Goal: Task Accomplishment & Management: Use online tool/utility

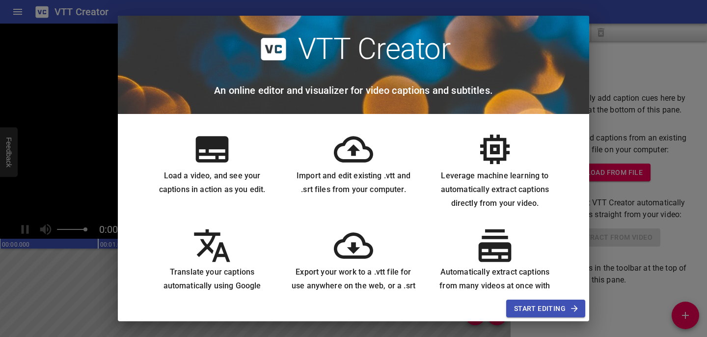
click at [567, 315] on button "Start Editing" at bounding box center [545, 308] width 79 height 18
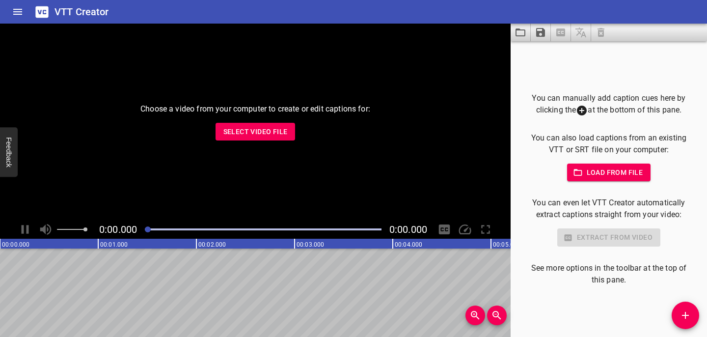
click at [521, 32] on icon "Load captions from file" at bounding box center [520, 33] width 12 height 12
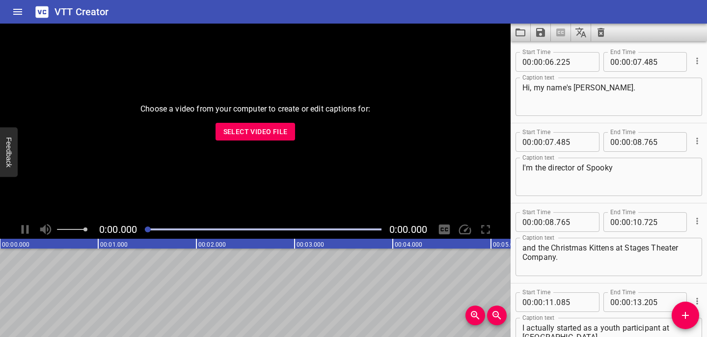
click at [622, 85] on textarea "Hi, my name's Cody Bratt." at bounding box center [608, 97] width 173 height 28
type textarea "Hi, my name's [PERSON_NAME]."
click at [623, 169] on textarea "I'm the director of Spooky" at bounding box center [608, 177] width 173 height 28
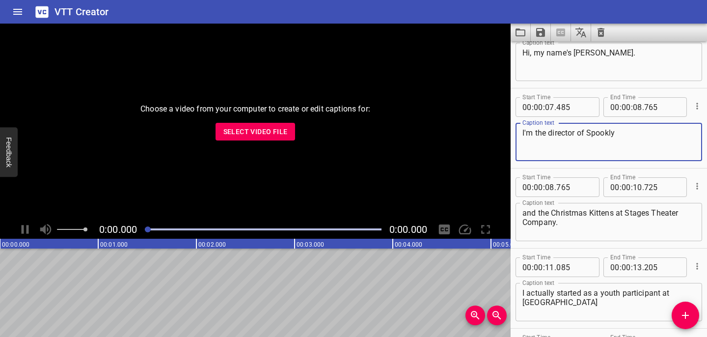
scroll to position [48, 0]
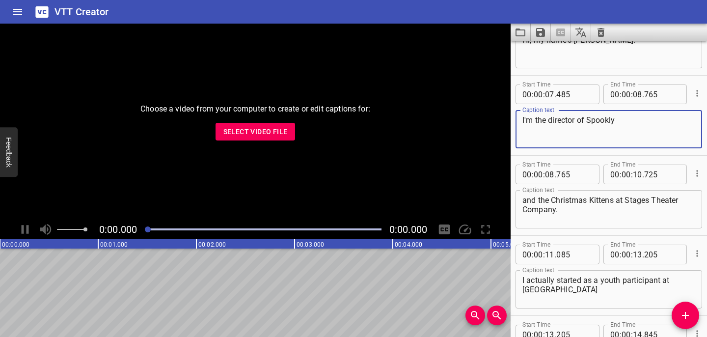
type textarea "I'm the director of Spookly"
click at [687, 200] on textarea "and the Christmas Kittens at Stages Theater Company." at bounding box center [608, 209] width 173 height 28
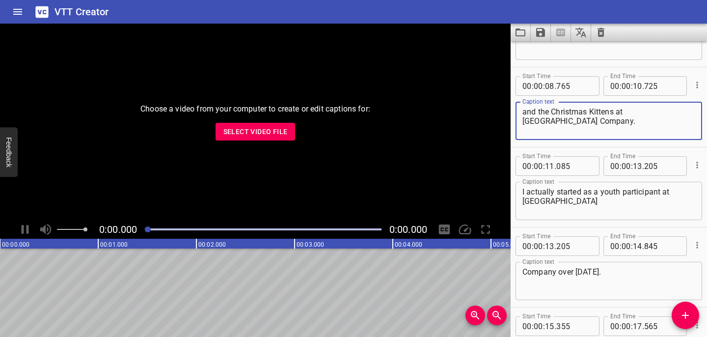
scroll to position [137, 0]
type textarea "and the Christmas Kittens at Stages Theatre Company."
click at [593, 201] on textarea "I actually started as a youth participant at Stages Theater" at bounding box center [608, 200] width 173 height 28
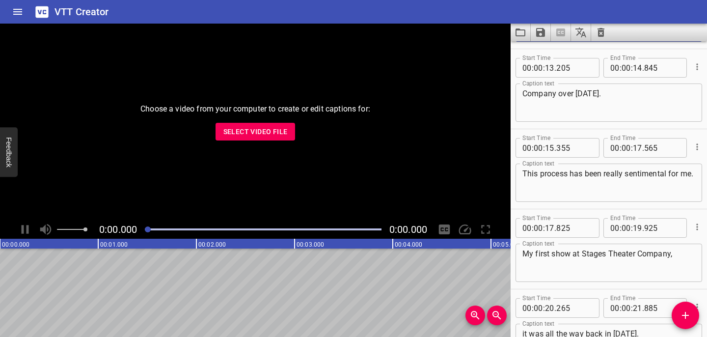
scroll to position [326, 0]
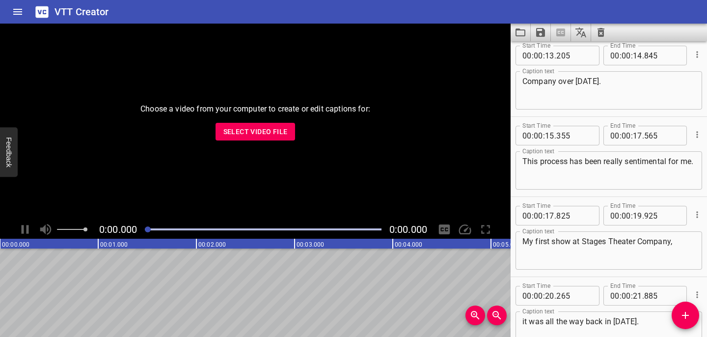
type textarea "I actually started as a youth participant at [GEOGRAPHIC_DATA]"
click at [636, 241] on textarea "My first show at Stages Theater Company," at bounding box center [608, 251] width 173 height 28
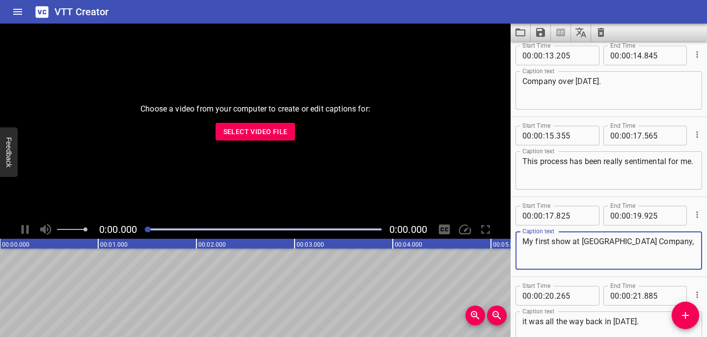
scroll to position [0, 0]
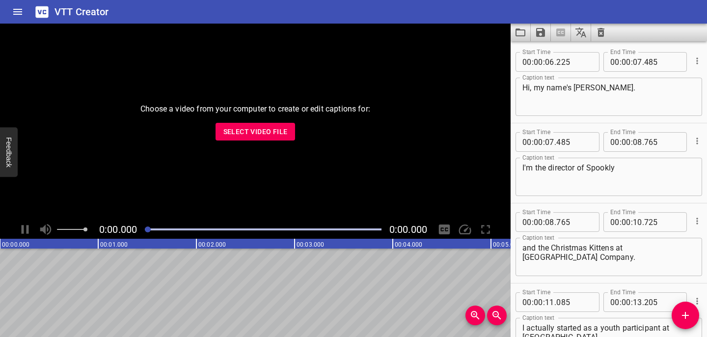
type textarea "My first show at [GEOGRAPHIC_DATA] Company,"
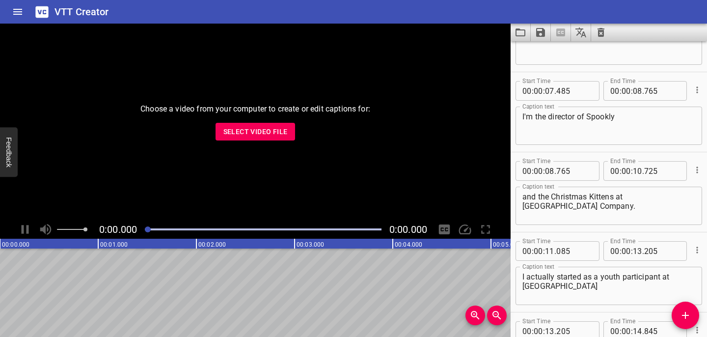
scroll to position [52, 0]
click at [612, 117] on textarea "I'm the director of Spookly" at bounding box center [608, 125] width 173 height 28
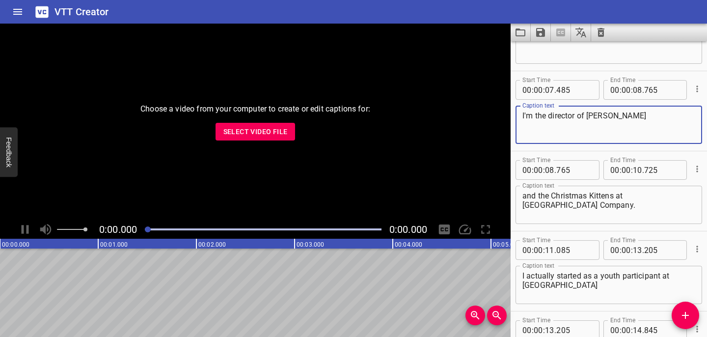
click at [654, 126] on textarea "I'm the director of Spookley" at bounding box center [608, 125] width 173 height 28
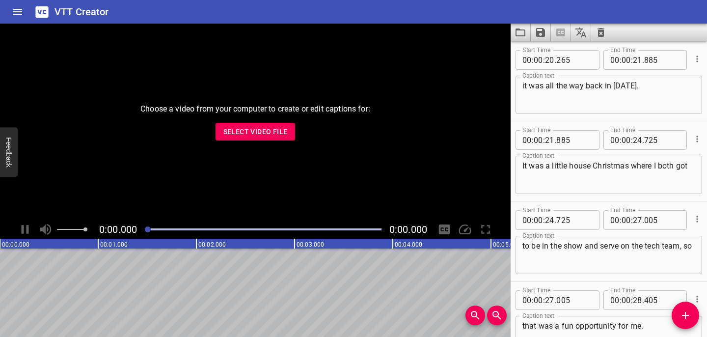
scroll to position [562, 0]
type textarea "I'm the director of Spookley"
click at [549, 166] on textarea "It was a little house Christmas where I both got" at bounding box center [608, 174] width 173 height 28
click at [556, 166] on textarea "It was A little house Christmas where I both got" at bounding box center [608, 174] width 173 height 28
click at [556, 166] on textarea "It was A lLttle house Christmas where I both got" at bounding box center [608, 174] width 173 height 28
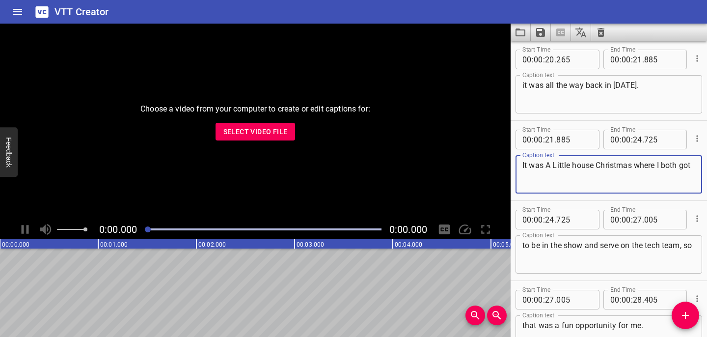
click at [579, 165] on textarea "It was A Little house Christmas where I both got" at bounding box center [608, 174] width 173 height 28
click at [547, 166] on textarea "It was A Little House Christmas where I both got" at bounding box center [608, 174] width 173 height 28
click at [636, 167] on textarea "It was "A Little House Christmas where I both got" at bounding box center [608, 174] width 173 height 28
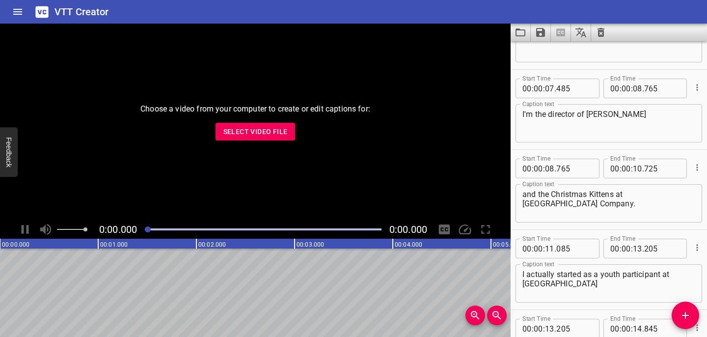
scroll to position [53, 0]
type textarea "It was "A Little House Christmas" where I both got"
click at [588, 113] on textarea "I'm the director of Spookley" at bounding box center [608, 124] width 173 height 28
type textarea "I'm the director of "Spookley"
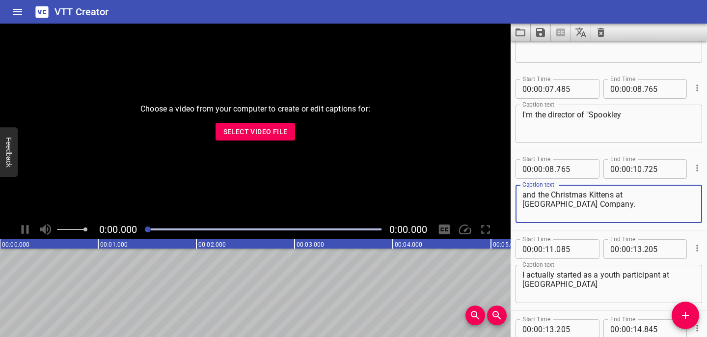
click at [612, 195] on textarea "and the Christmas Kittens at Stages Theatre Company." at bounding box center [608, 204] width 173 height 28
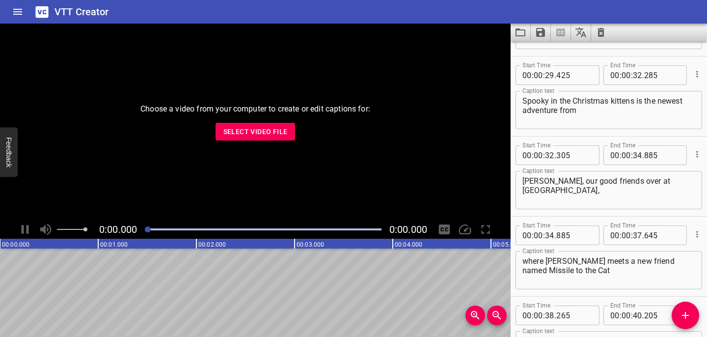
scroll to position [872, 0]
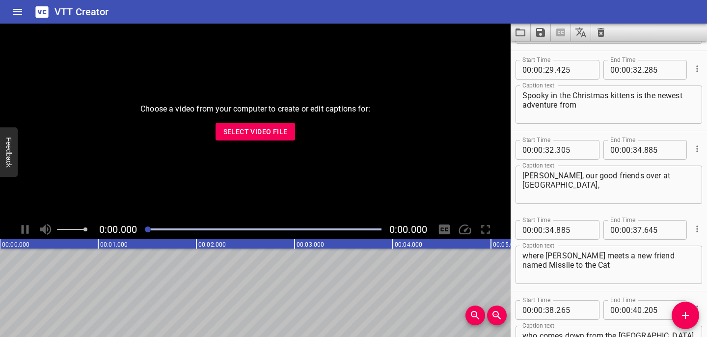
type textarea "and the Christmas Kittens" at Stages Theatre Company."
click at [545, 95] on textarea "Spooky in the Christmas kittens is the newest adventure from" at bounding box center [608, 105] width 173 height 28
click at [563, 95] on textarea "Spookley in the Christmas kittens is the newest adventure from" at bounding box center [608, 105] width 173 height 28
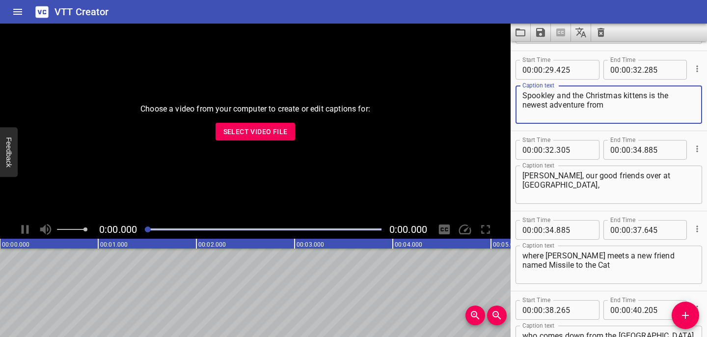
click at [523, 95] on textarea "Spookley and the Christmas kittens is the newest adventure from" at bounding box center [608, 105] width 173 height 28
click at [630, 96] on textarea ""Spookley and the Christmas kittens is the newest adventure from" at bounding box center [608, 105] width 173 height 28
click at [652, 95] on textarea ""Spookley and the Christmas Kittens is the newest adventure from" at bounding box center [608, 105] width 173 height 28
type textarea ""Spookley and the Christmas Kittens" is the newest adventure from"
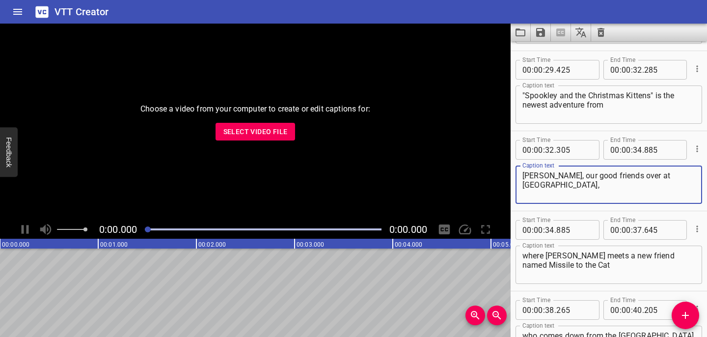
click at [554, 176] on textarea "Joe Troyano, our good friends over at Holiday Hill Farm," at bounding box center [608, 185] width 173 height 28
type textarea "[PERSON_NAME], our good friends over at [GEOGRAPHIC_DATA],"
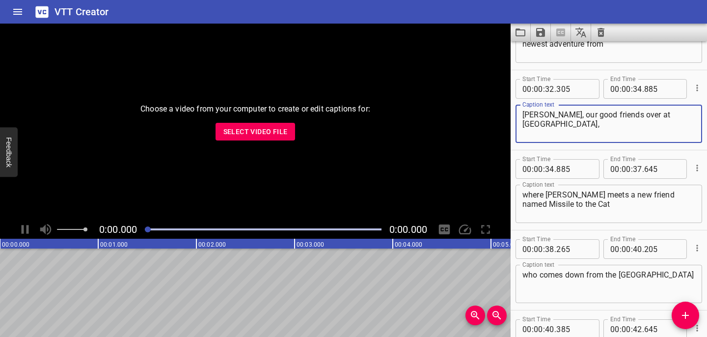
scroll to position [935, 0]
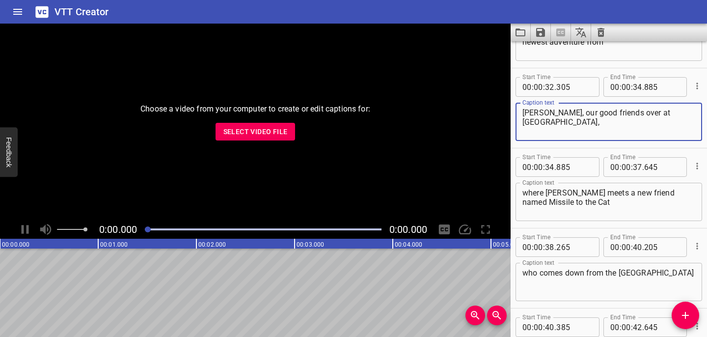
click at [568, 194] on textarea "where Spooky meets a new friend named Missile to the Cat" at bounding box center [608, 202] width 173 height 28
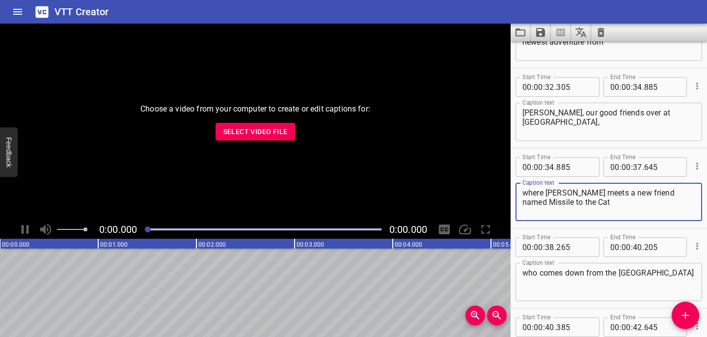
drag, startPoint x: 557, startPoint y: 202, endPoint x: 534, endPoint y: 202, distance: 22.6
click at [534, 202] on textarea "where Spookley meets a new friend named Missile to the Cat" at bounding box center [608, 202] width 173 height 28
type textarea "where [PERSON_NAME] meets a new friend named [PERSON_NAME] the Cat"
click at [613, 206] on textarea "where [PERSON_NAME] meets a new friend named [PERSON_NAME] the Cat" at bounding box center [608, 202] width 173 height 28
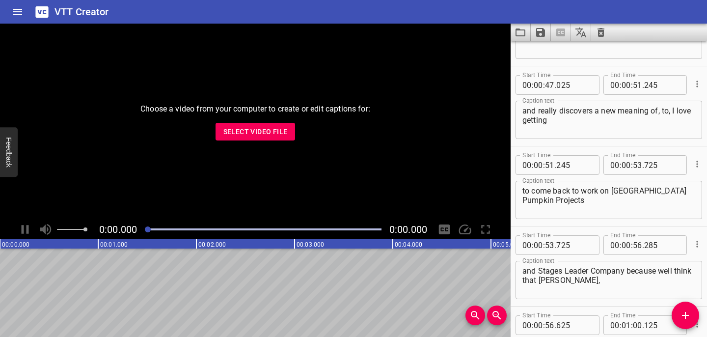
scroll to position [1418, 0]
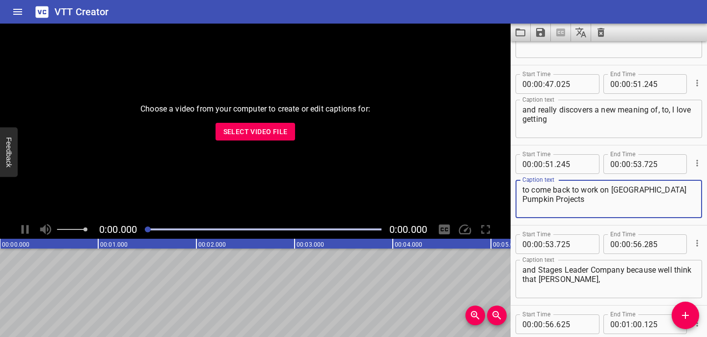
click at [630, 189] on textarea "to come back to work on Spoo Square Pumpkin Projects" at bounding box center [608, 199] width 173 height 28
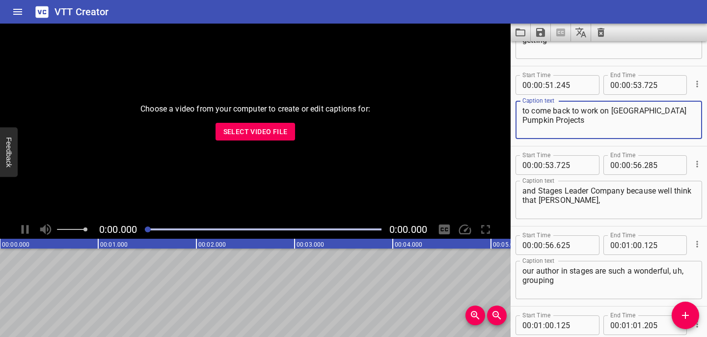
scroll to position [1496, 0]
type textarea "to come back to work on Spookley Square Pumpkin Projects"
click at [587, 192] on textarea "and Stages Leader Company because well think that Joe," at bounding box center [608, 201] width 173 height 28
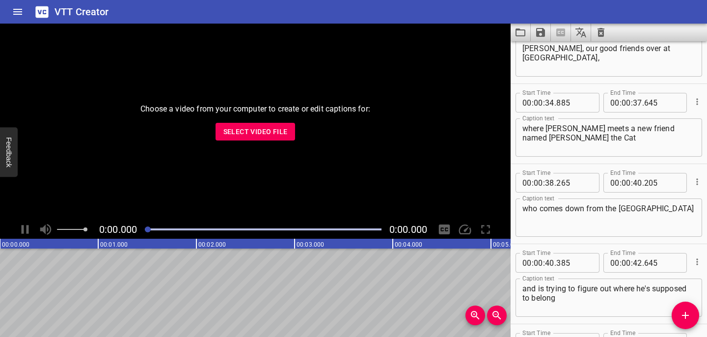
scroll to position [892, 0]
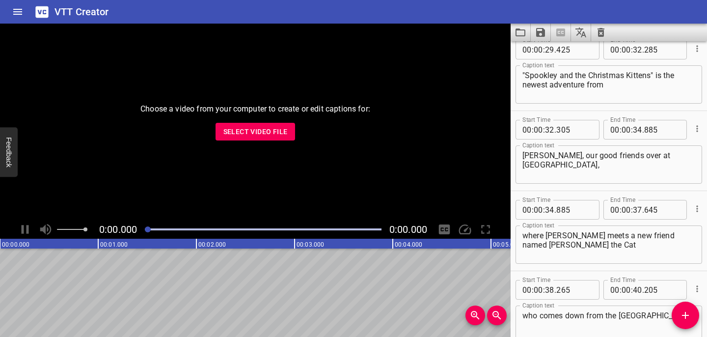
type textarea "and Stages Theatre Company because well think that Joe,"
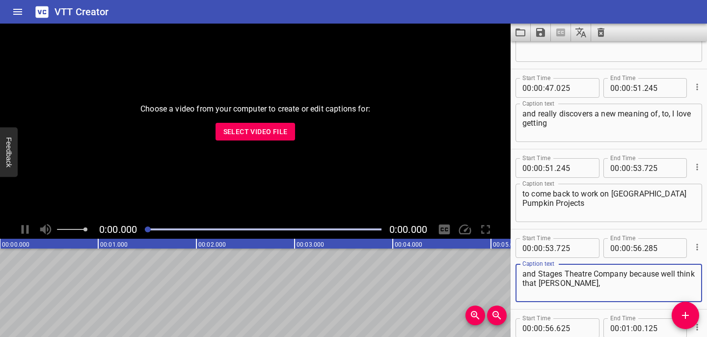
scroll to position [1407, 0]
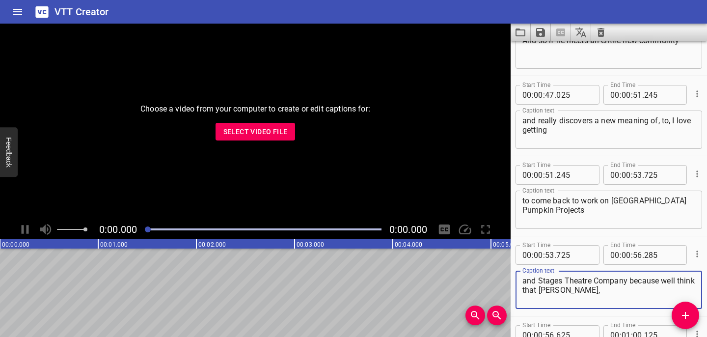
click at [669, 120] on textarea "and really discovers a new meaning of, to, I love getting" at bounding box center [608, 130] width 173 height 28
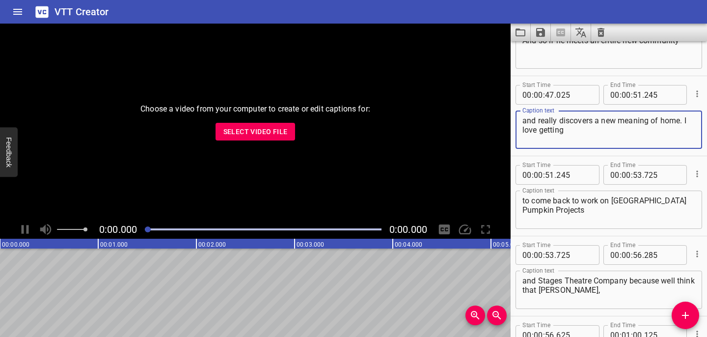
type textarea "and really discovers a new meaning of home. I love getting"
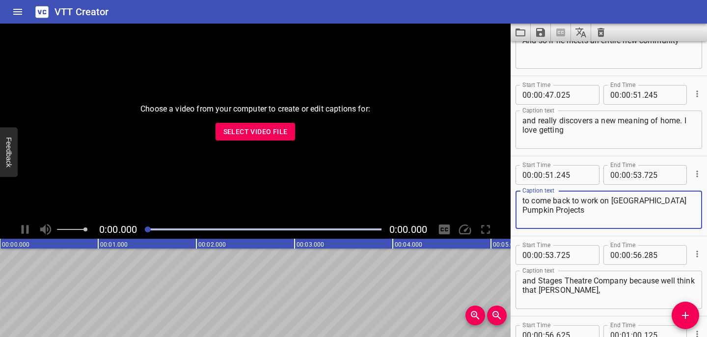
click at [647, 202] on textarea "to come back to work on Spookley Square Pumpkin Projects" at bounding box center [608, 210] width 173 height 28
type textarea "to come back to work on Spookley the Square Pumpkin Projects"
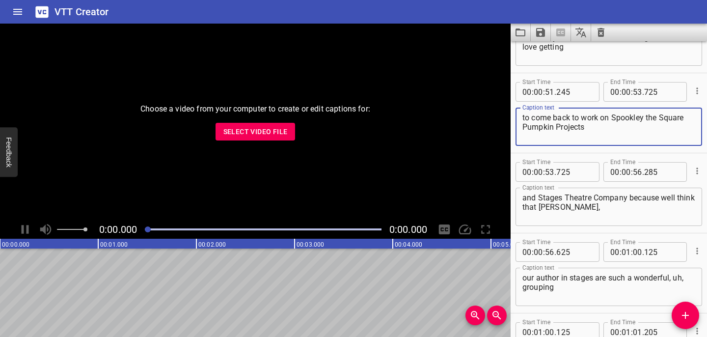
scroll to position [1510, 0]
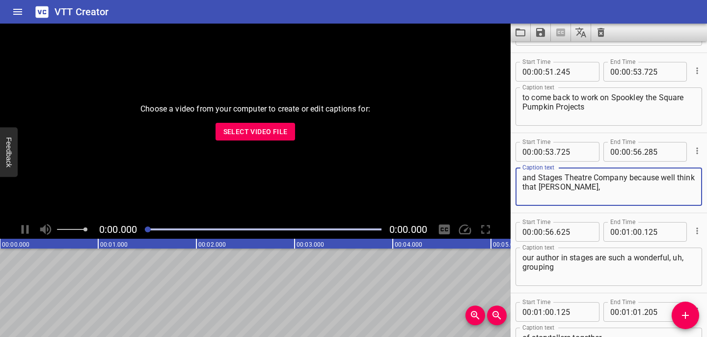
click at [671, 180] on textarea "and Stages Theatre Company because well think that Joe," at bounding box center [608, 187] width 173 height 28
type textarea "and Stages Theatre Company because I think that Joe,"
click at [570, 260] on textarea "our author in stages are such a wonderful, uh, grouping" at bounding box center [608, 267] width 173 height 28
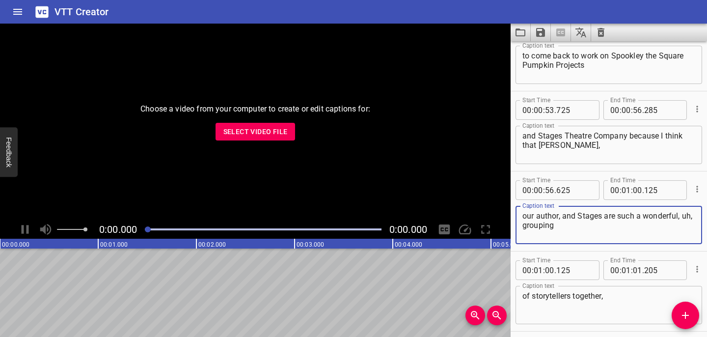
scroll to position [1552, 0]
click at [521, 227] on div "our author, and Stages are such a wonderful, uh, grouping Caption text" at bounding box center [608, 224] width 187 height 38
click at [523, 226] on textarea "our author, and Stages are such a wonderful, uh, grouping" at bounding box center [608, 225] width 173 height 28
type textarea "our author, and Stages are such a wonderful grouping"
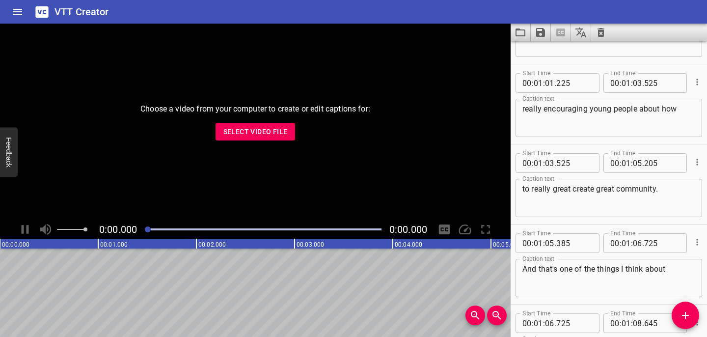
scroll to position [1830, 0]
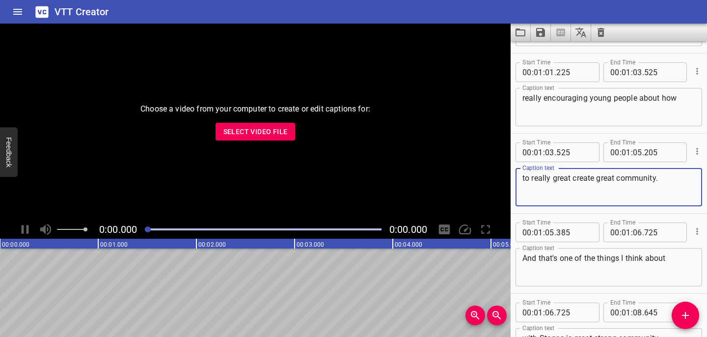
click at [571, 179] on textarea "to really great create great community." at bounding box center [608, 187] width 173 height 28
type textarea "to really create great community."
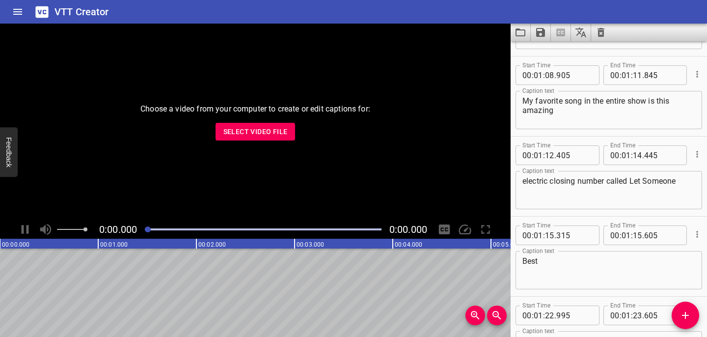
scroll to position [2155, 0]
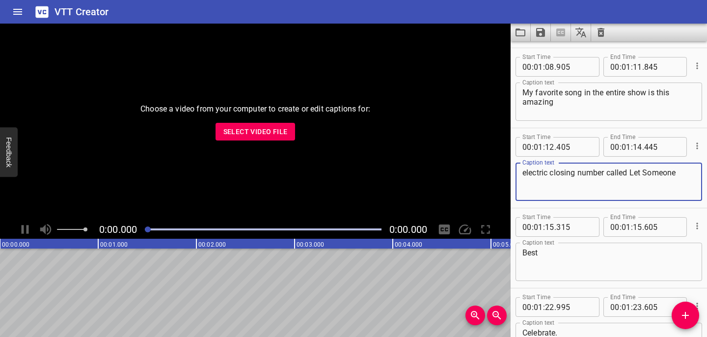
drag, startPoint x: 684, startPoint y: 176, endPoint x: 641, endPoint y: 172, distance: 43.4
click at [641, 172] on textarea "electric closing number called Let Someone" at bounding box center [608, 182] width 173 height 28
click at [632, 173] on textarea "electric closing number called Let's Celebrate"" at bounding box center [608, 182] width 173 height 28
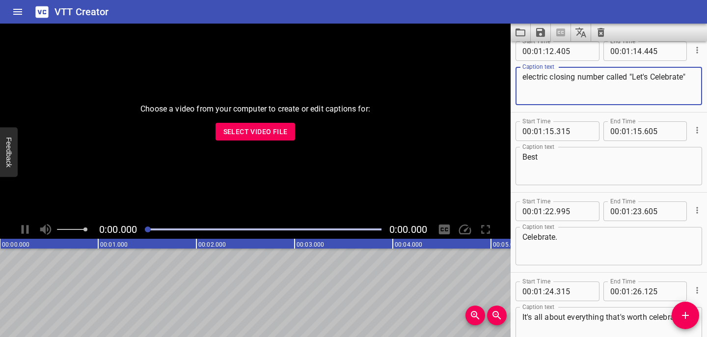
scroll to position [2251, 0]
type textarea "electric closing number called "Let's Celebrate""
click at [565, 157] on textarea "Best" at bounding box center [608, 166] width 173 height 28
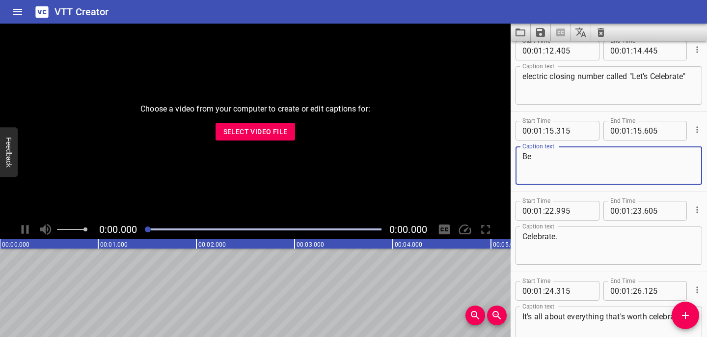
type textarea "B"
type textarea "[upbeat Christmas music]"
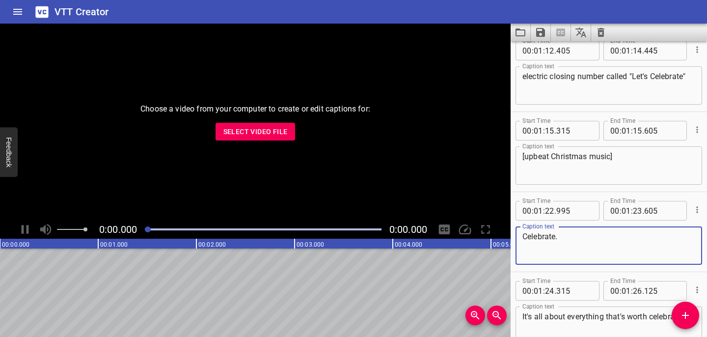
click at [526, 240] on textarea "Celebrate." at bounding box center [608, 246] width 173 height 28
click at [524, 238] on textarea "Celebrate." at bounding box center [608, 246] width 173 height 28
click at [552, 236] on textarea ""Let's Celebrate." at bounding box center [608, 246] width 173 height 28
click at [547, 237] on textarea ""Let's Celebrate." at bounding box center [608, 246] width 173 height 28
click at [589, 242] on textarea ""Let's celebrate." at bounding box center [608, 246] width 173 height 28
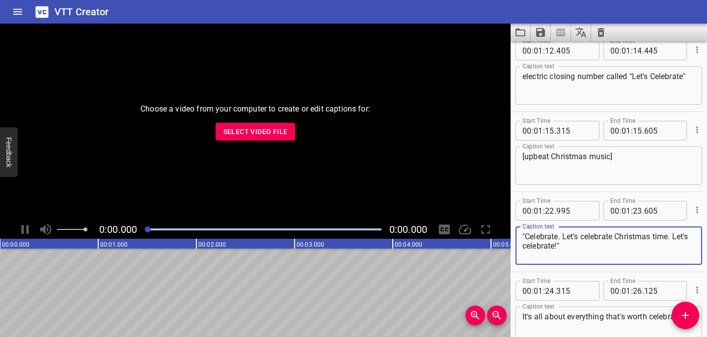
click at [529, 238] on textarea ""Celebrate. Let's celebrate Christmas time. Let's celebrate!"" at bounding box center [608, 246] width 173 height 28
click at [595, 254] on textarea ""...celebrate. Let's celebrate Christmas time. Let's celebrate!"" at bounding box center [608, 246] width 173 height 28
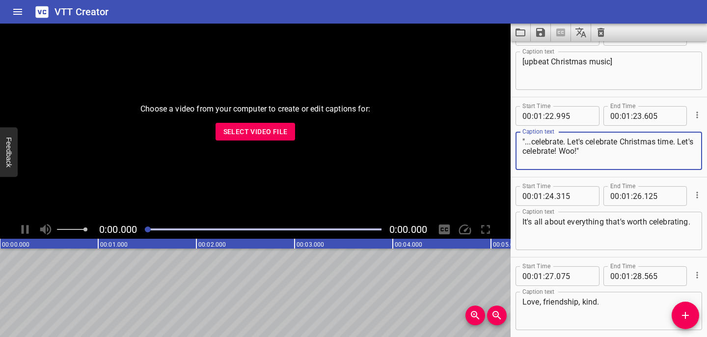
scroll to position [2391, 0]
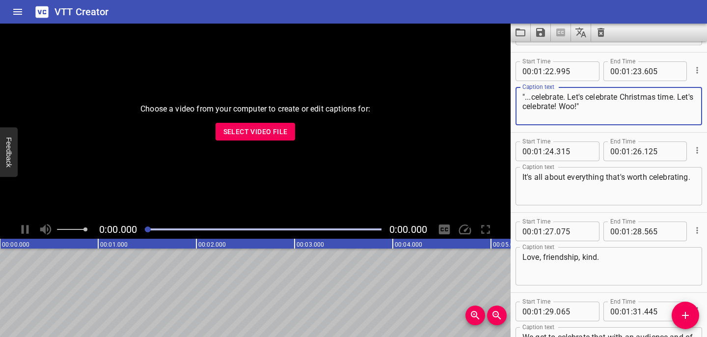
type textarea ""...celebrate. Let's celebrate Christmas time. Let's celebrate! Woo!""
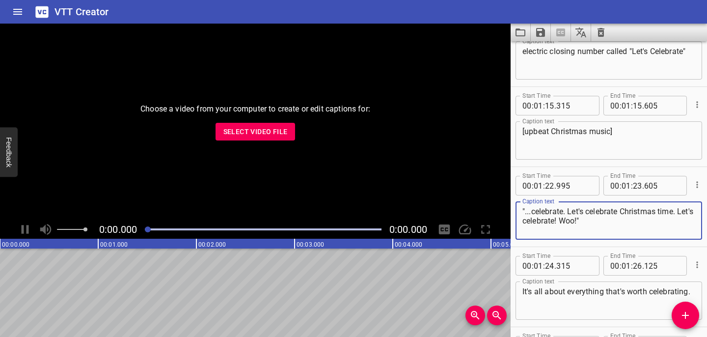
scroll to position [2277, 0]
click at [554, 186] on input "number" at bounding box center [549, 185] width 9 height 20
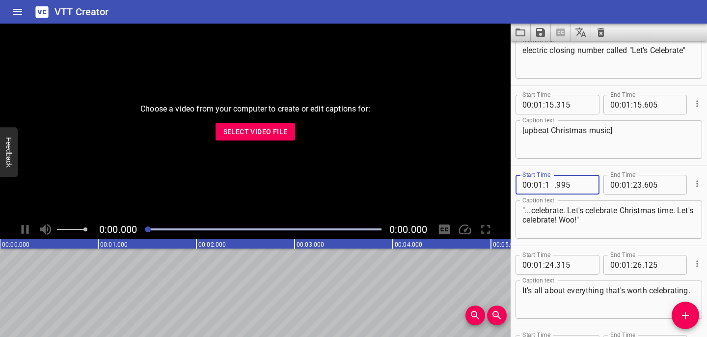
type input "15"
type input "995"
click at [553, 106] on input "number" at bounding box center [549, 105] width 9 height 20
type input "14"
type input "315"
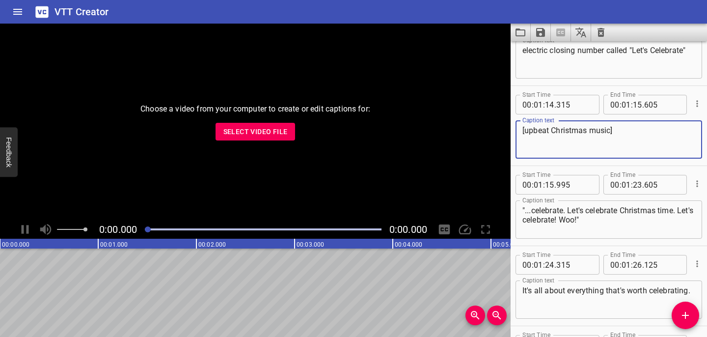
click at [651, 132] on textarea "[upbeat Christmas music]" at bounding box center [608, 140] width 173 height 28
click at [662, 105] on input "number" at bounding box center [662, 105] width 36 height 20
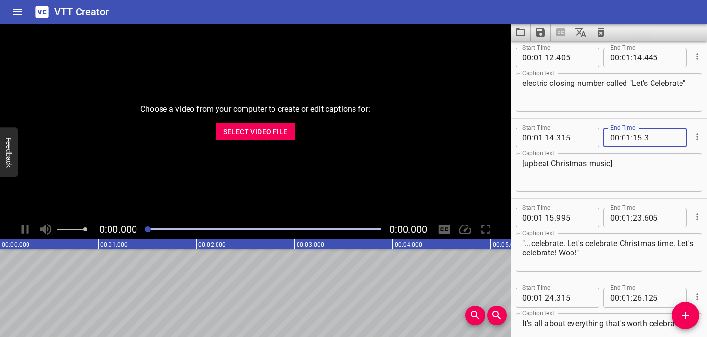
scroll to position [2245, 0]
type input "003"
click at [576, 223] on input "number" at bounding box center [574, 217] width 36 height 20
type input "000"
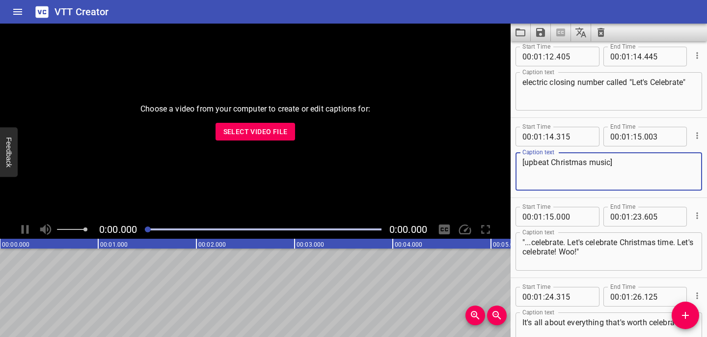
click at [638, 178] on textarea "[upbeat Christmas music]" at bounding box center [608, 172] width 173 height 28
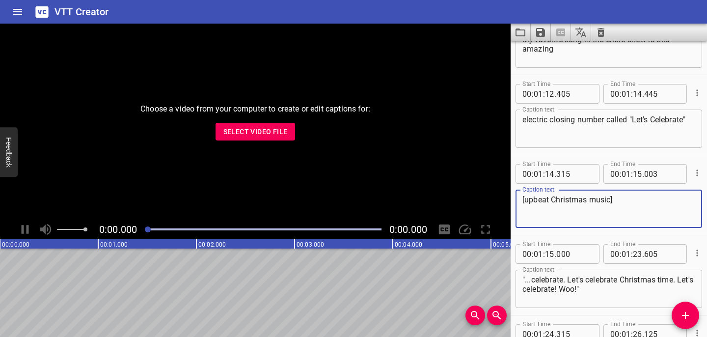
scroll to position [2209, 0]
click at [575, 173] on input "number" at bounding box center [574, 173] width 36 height 20
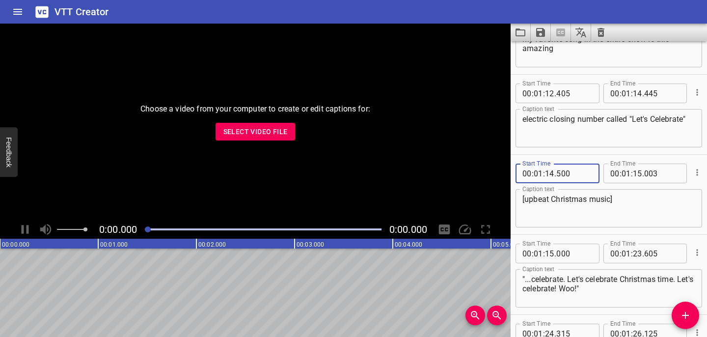
type input "500"
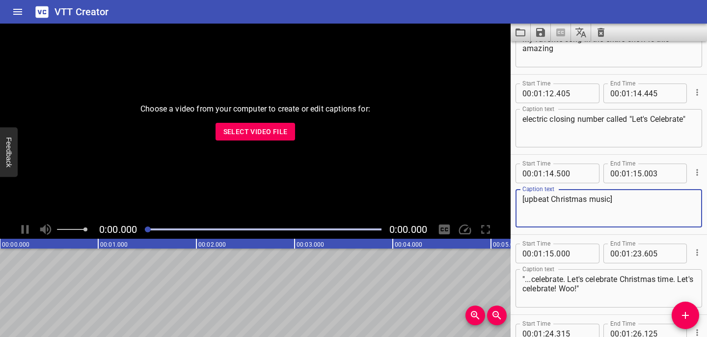
click at [604, 214] on textarea "[upbeat Christmas music]" at bounding box center [608, 208] width 173 height 28
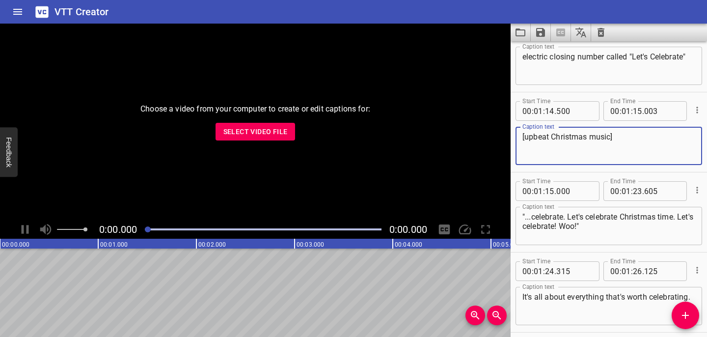
scroll to position [2300, 0]
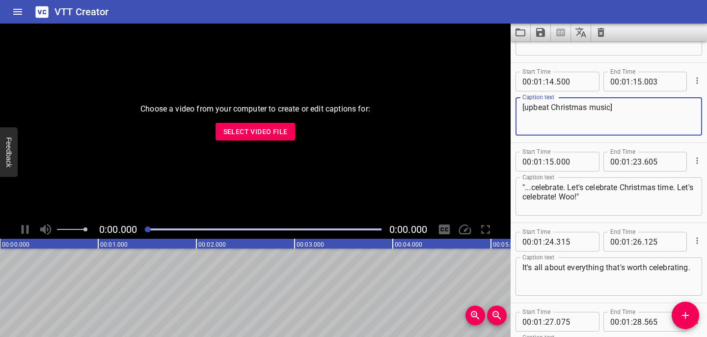
click at [652, 195] on textarea ""...celebrate. Let's celebrate Christmas time. Let's celebrate! Woo!"" at bounding box center [608, 197] width 173 height 28
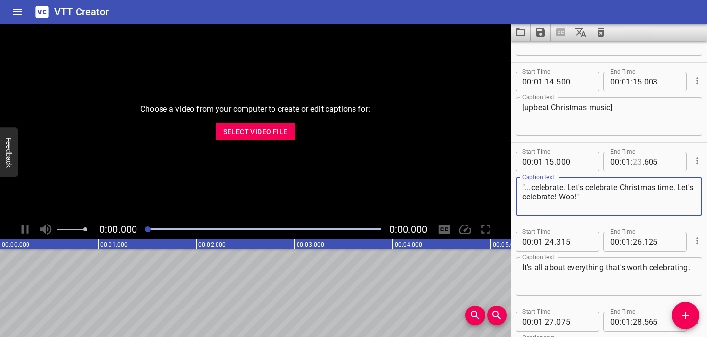
click at [640, 164] on input "number" at bounding box center [637, 162] width 9 height 20
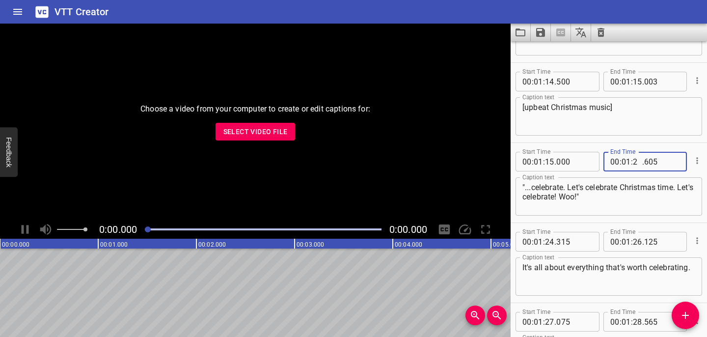
type input "24"
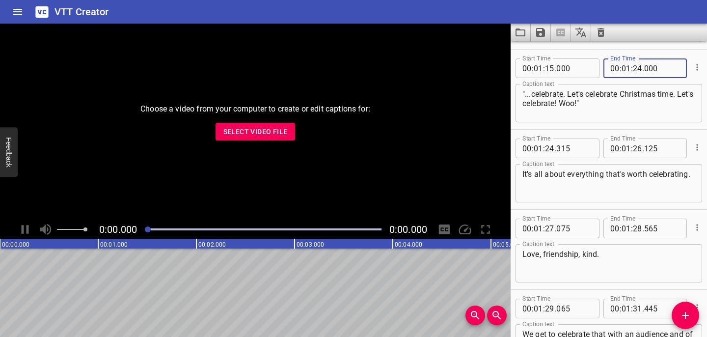
scroll to position [2397, 0]
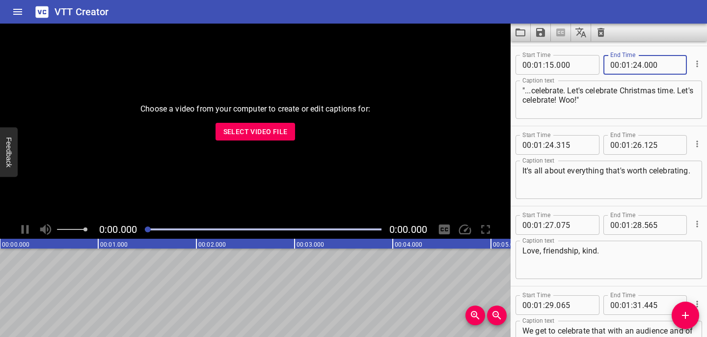
type input "000"
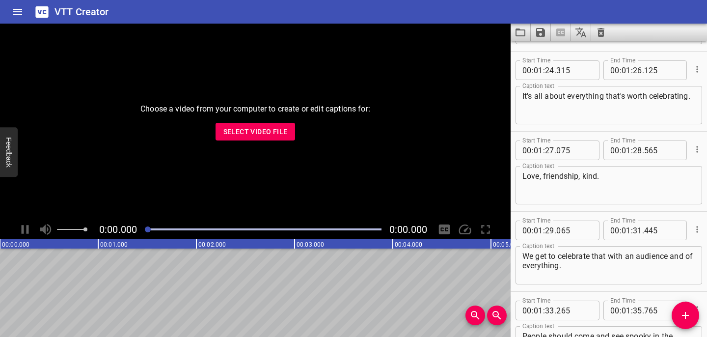
type input "000"
click at [615, 180] on textarea "Love, friendship, kind." at bounding box center [608, 185] width 173 height 28
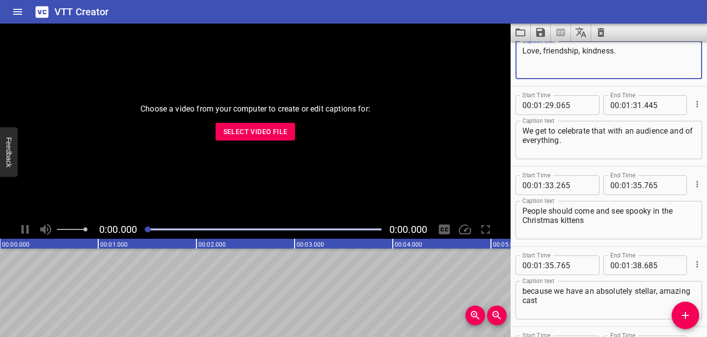
scroll to position [2599, 0]
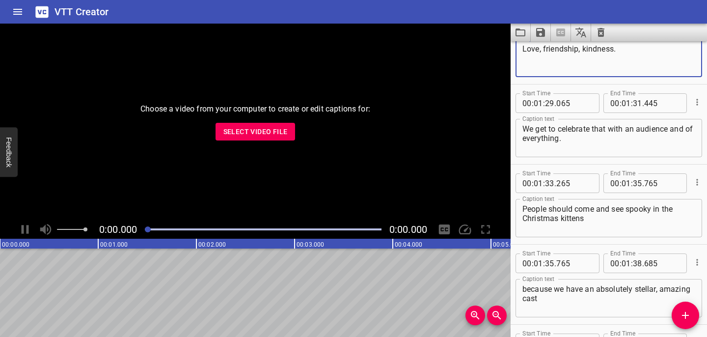
type textarea "Love, friendship, kindness."
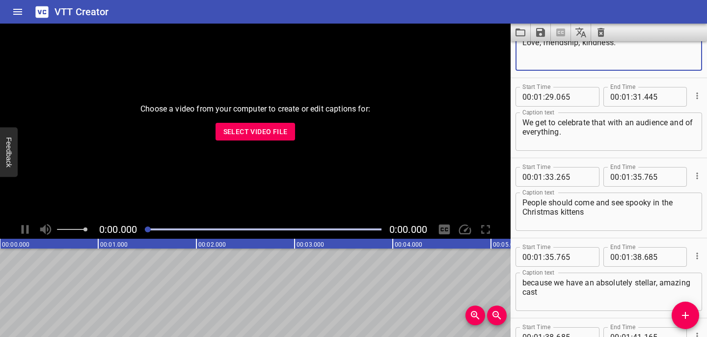
scroll to position [2599, 0]
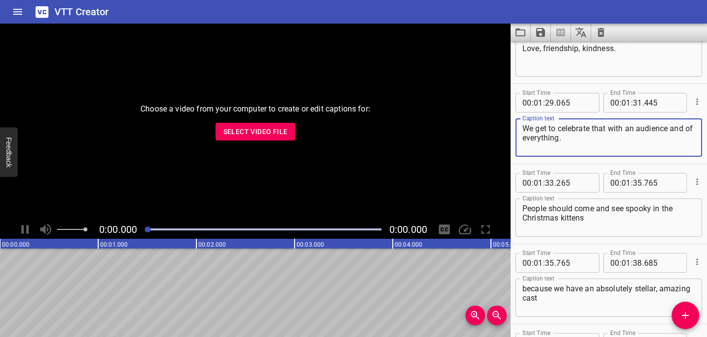
click at [599, 144] on textarea "We get to celebrate that with an audience and of everything." at bounding box center [608, 138] width 173 height 28
type textarea "We get to celebrate that with an audience and everybody gets to see it."
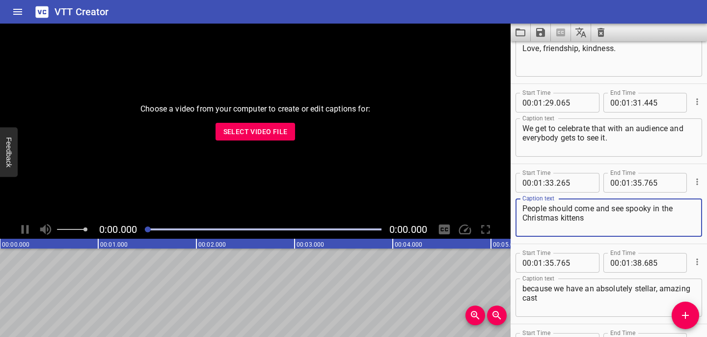
click at [631, 210] on textarea "People should come and see spooky in the Christmas kittens" at bounding box center [608, 218] width 173 height 28
click at [649, 210] on textarea "People should come and see Spooky in the Christmas kittens" at bounding box center [608, 218] width 173 height 28
click at [668, 207] on textarea "People should come and see Spookley in the Christmas kittens" at bounding box center [608, 218] width 173 height 28
click at [566, 218] on textarea "People should come and see Spookley and the Christmas kittens" at bounding box center [608, 218] width 173 height 28
click at [595, 214] on textarea "People should come and see Spookley and the Christmas Kittens" at bounding box center [608, 218] width 173 height 28
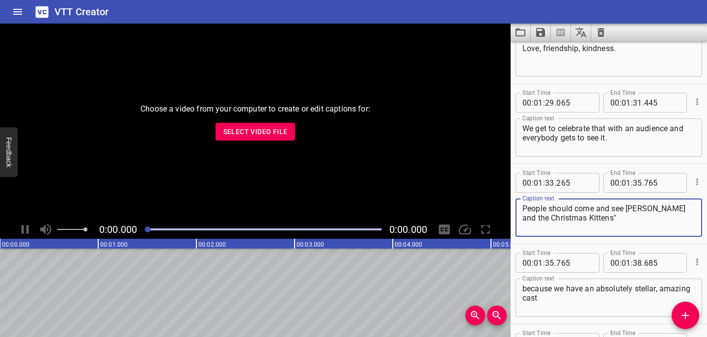
click at [629, 208] on textarea "People should come and see Spookley and the Christmas Kittens"" at bounding box center [608, 218] width 173 height 28
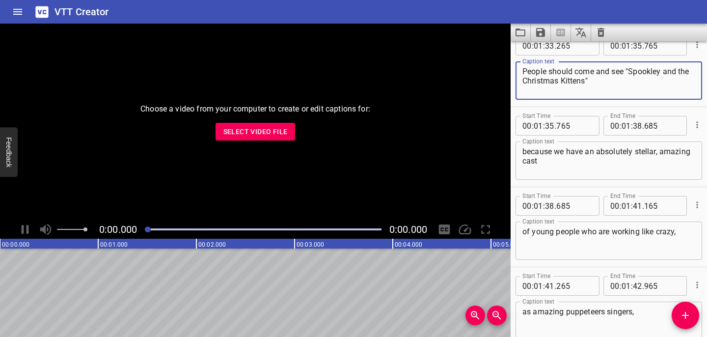
scroll to position [2743, 0]
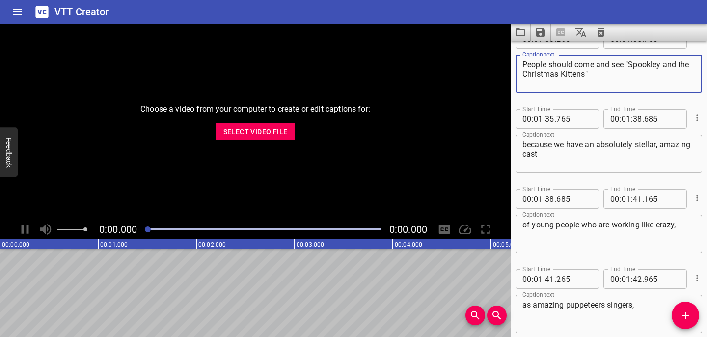
type textarea "People should come and see "Spookley and the Christmas Kittens""
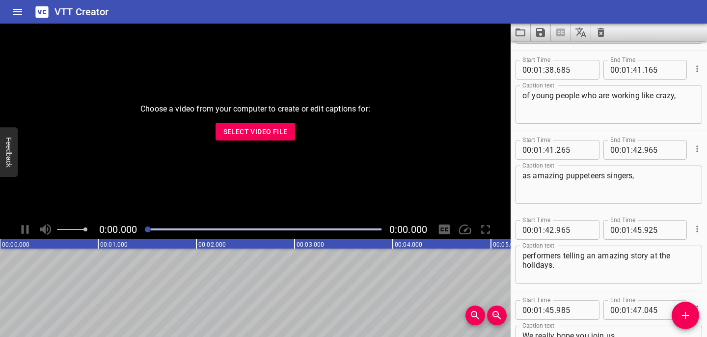
scroll to position [2879, 0]
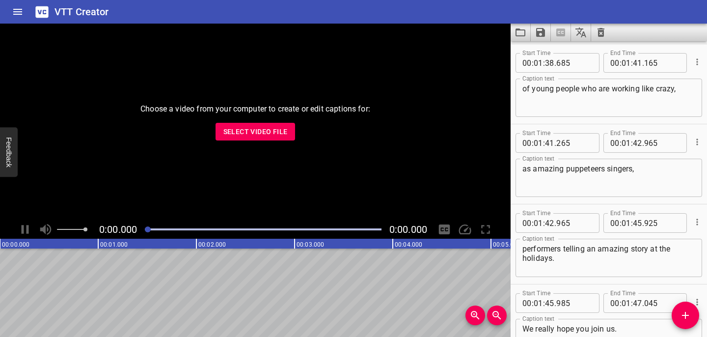
click at [604, 168] on textarea "as amazing puppeteers singers," at bounding box center [608, 178] width 173 height 28
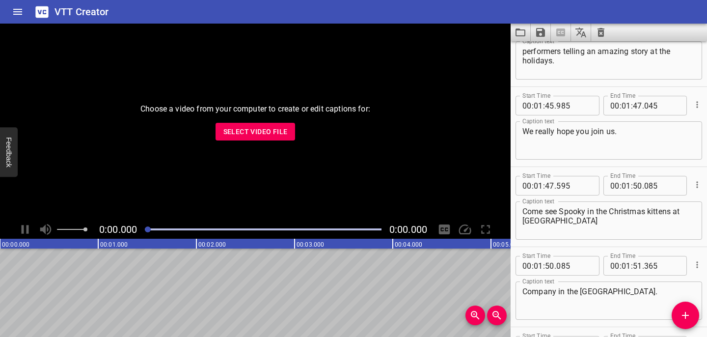
scroll to position [3096, 0]
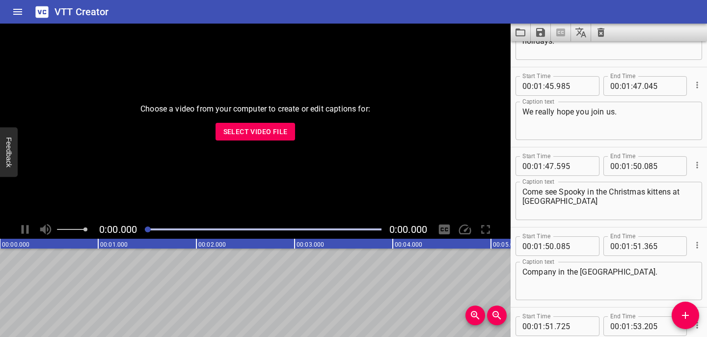
type textarea "as amazing puppeteers, singers,"
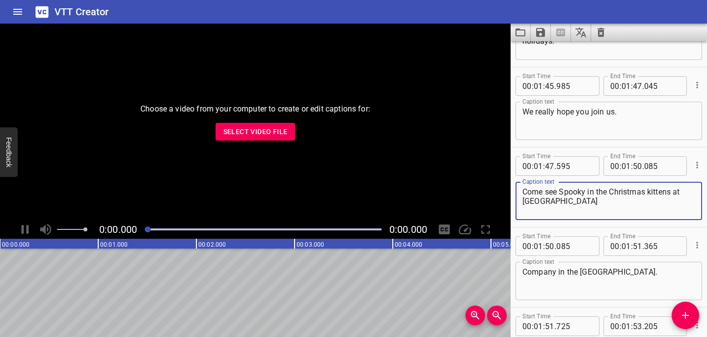
click at [583, 193] on textarea "Come see Spooky in the Christmas kittens at Stages Theater" at bounding box center [608, 201] width 173 height 28
click at [599, 193] on textarea "Come see Spookley in the Christmas kittens at Stages Theater" at bounding box center [608, 201] width 173 height 28
click at [665, 192] on textarea "Come see Spookley and the Christmas kittens at Stages Theater" at bounding box center [608, 201] width 173 height 28
click at [560, 194] on textarea "Come see Spookley and the Christmas Kittens at Stages Theater" at bounding box center [608, 201] width 173 height 28
click at [690, 193] on textarea "Come see "Spookley and the Christmas Kittens at Stages Theater" at bounding box center [608, 201] width 173 height 28
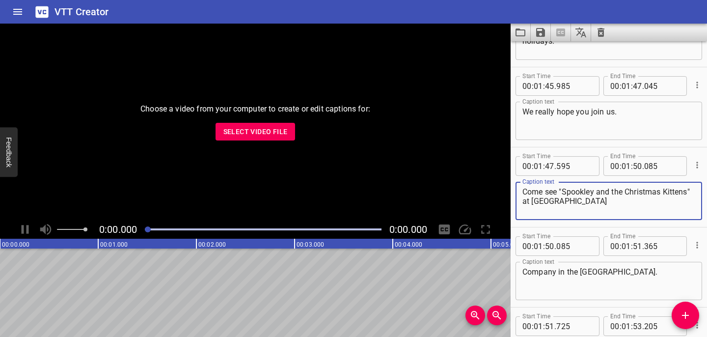
click at [631, 202] on textarea "Come see "Spookley and the Christmas Kittens" at Stages Theater" at bounding box center [608, 201] width 173 height 28
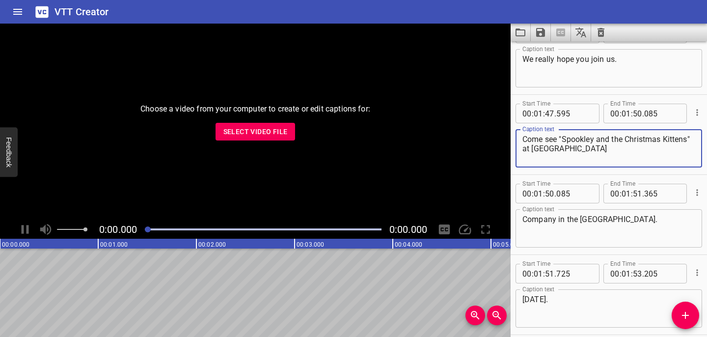
scroll to position [3191, 0]
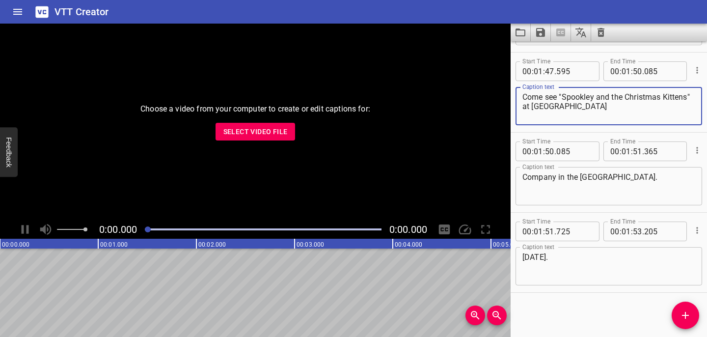
type textarea "Come see "Spookley and the Christmas Kittens" at [GEOGRAPHIC_DATA]"
click at [590, 176] on textarea "Company in the JC Studio." at bounding box center [608, 186] width 173 height 28
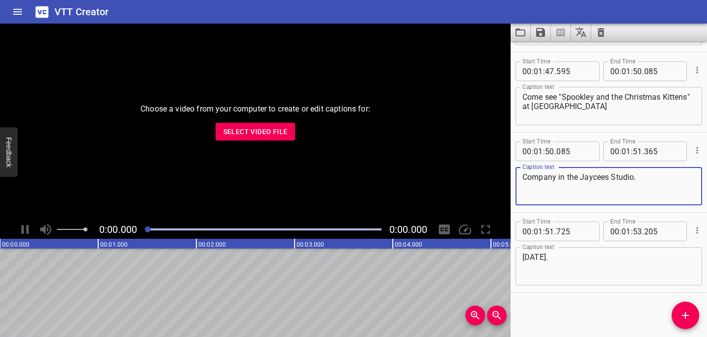
type textarea "Company in the Jaycees Studio."
click at [598, 257] on textarea "November 1st, 30." at bounding box center [608, 266] width 173 height 28
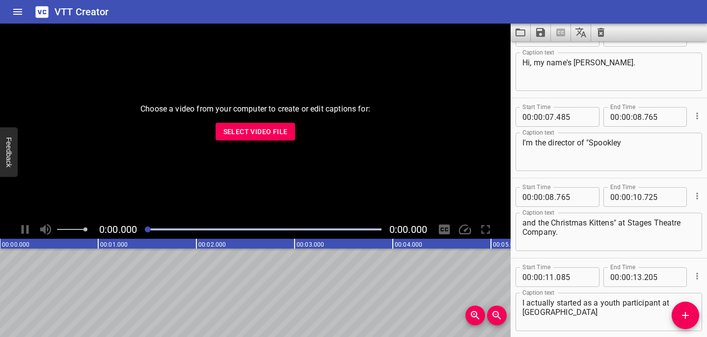
scroll to position [0, 0]
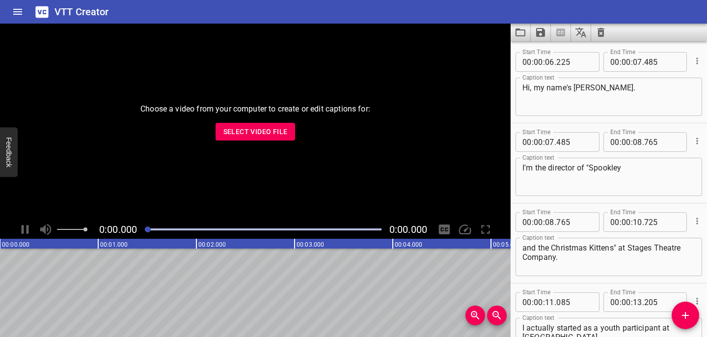
type textarea "[DATE] - [DATE]!"
click at [540, 32] on icon "Save captions to file" at bounding box center [540, 32] width 9 height 9
click at [548, 54] on li "Save to VTT file" at bounding box center [567, 54] width 72 height 18
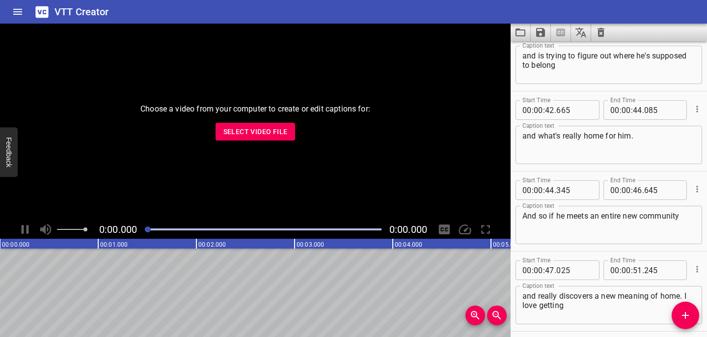
scroll to position [1257, 0]
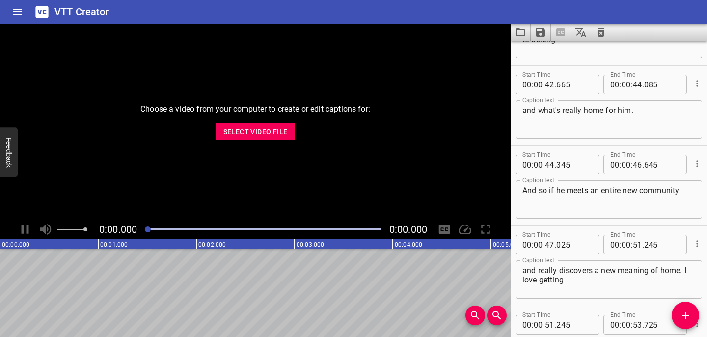
click at [554, 191] on textarea "And so if he meets an entire new community" at bounding box center [608, 200] width 173 height 28
type textarea "And so he meets an entire new community"
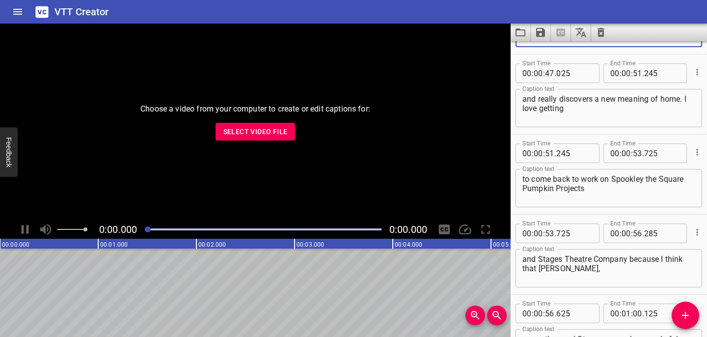
scroll to position [1436, 0]
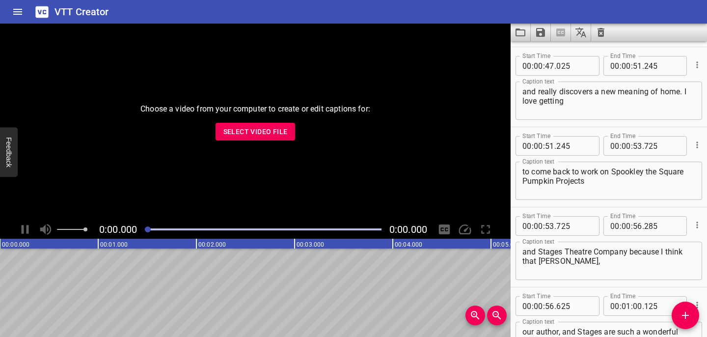
click at [614, 172] on textarea "to come back to work on Spookley the Square Pumpkin Projects" at bounding box center [608, 181] width 173 height 28
click at [553, 180] on textarea "to come back to work on "Spookley the Square Pumpkin Projects" at bounding box center [608, 181] width 173 height 28
click at [562, 181] on textarea "to come back to work on "Spookley the Square Pumpkin" Projects" at bounding box center [608, 181] width 173 height 28
type textarea "to come back to work on "Spookley the Square Pumpkin" projects"
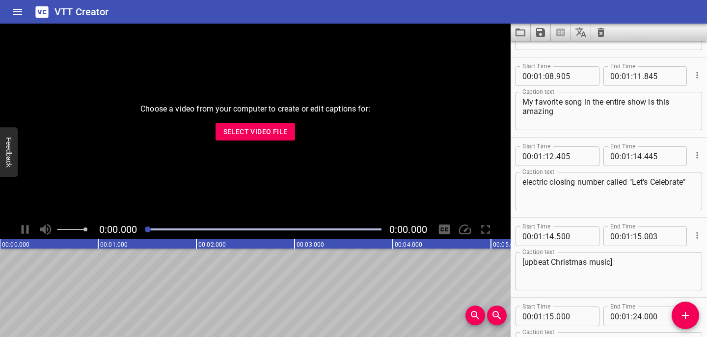
scroll to position [2145, 0]
click at [580, 156] on input "number" at bounding box center [574, 157] width 36 height 20
type input "000"
click at [592, 205] on textarea "electric closing number called "Let's Celebrate"" at bounding box center [608, 192] width 173 height 28
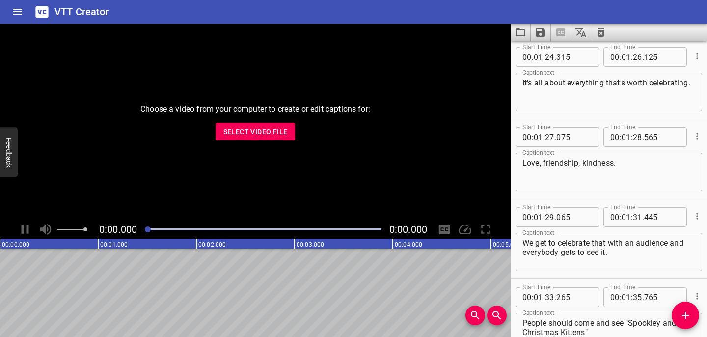
scroll to position [2533, 0]
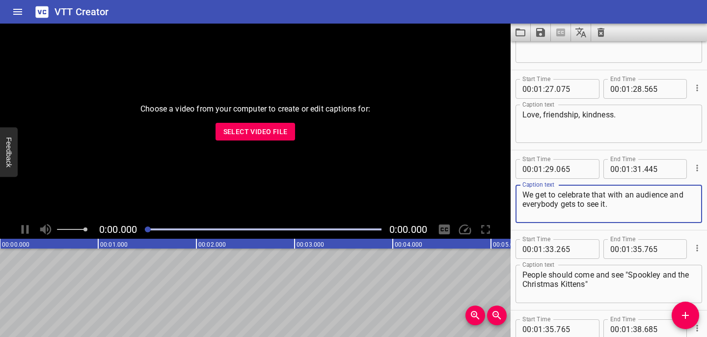
drag, startPoint x: 621, startPoint y: 202, endPoint x: 513, endPoint y: 203, distance: 107.5
click at [513, 203] on div "Start Time 00 : 01 : 29 . 065 Start Time End Time 00 : 01 : 31 . 445 End Time C…" at bounding box center [608, 190] width 196 height 80
type textarea "We get to celebrate that with an audience and with everyone else."
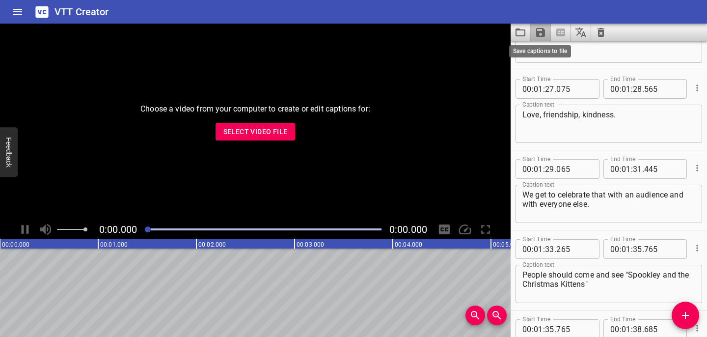
click at [539, 30] on icon "Save captions to file" at bounding box center [540, 33] width 12 height 12
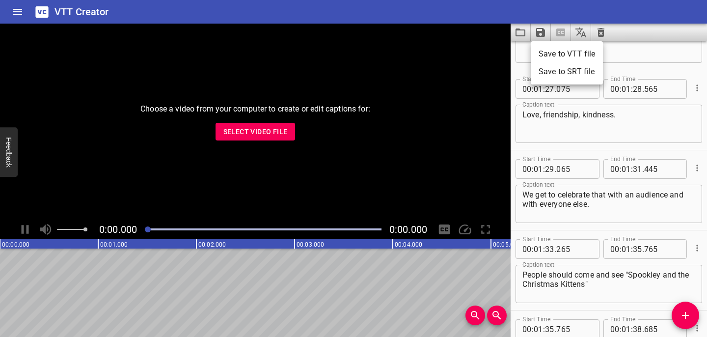
click at [556, 57] on li "Save to VTT file" at bounding box center [567, 54] width 72 height 18
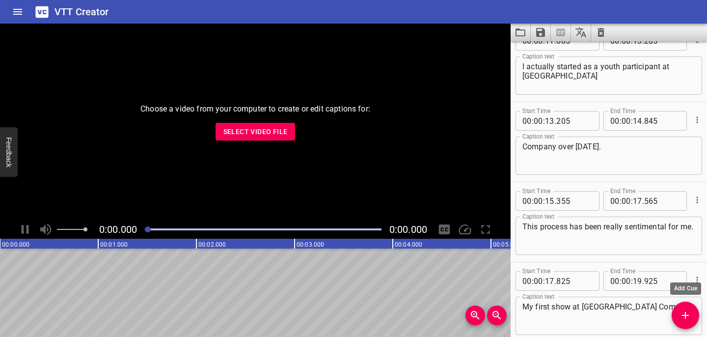
click at [686, 313] on icon "Add Cue" at bounding box center [685, 315] width 12 height 12
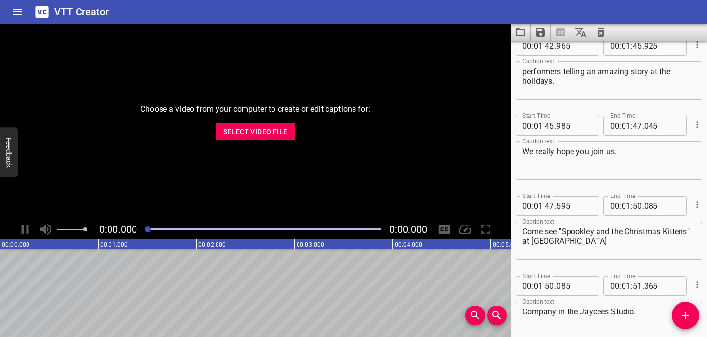
scroll to position [3271, 0]
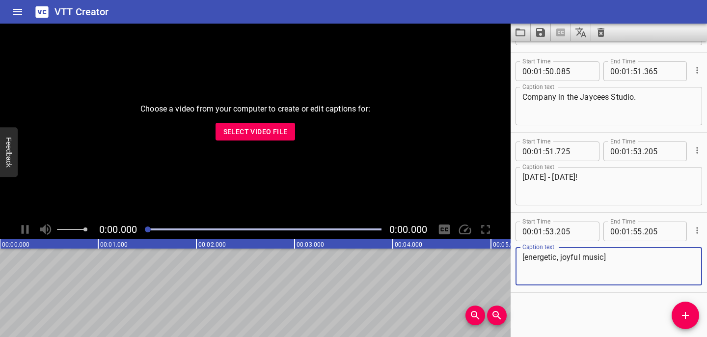
type textarea "[energetic, joyful music]"
click at [574, 228] on input "number" at bounding box center [574, 231] width 36 height 20
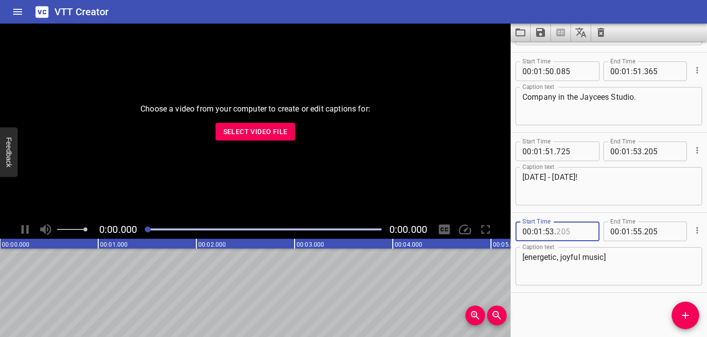
type input "205"
click at [542, 235] on input "number" at bounding box center [538, 231] width 9 height 20
type input "00"
type input "01"
type input "000"
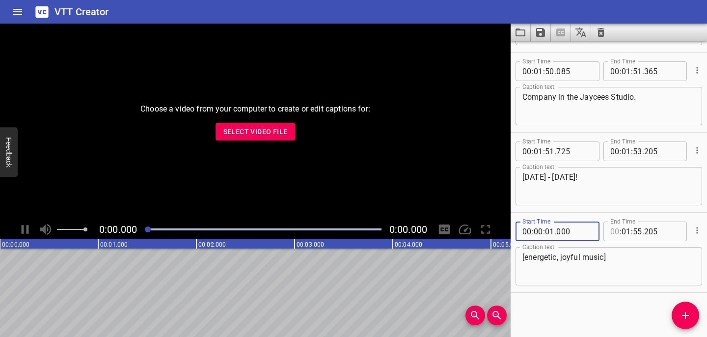
scroll to position [0, 0]
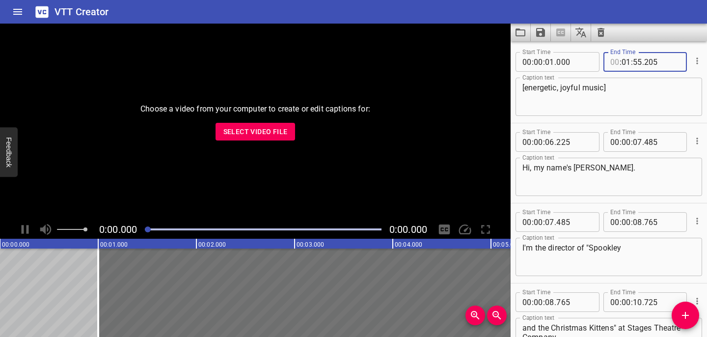
type input "00"
click at [627, 64] on input "number" at bounding box center [625, 62] width 9 height 20
type input "00"
type input "05"
type input "000"
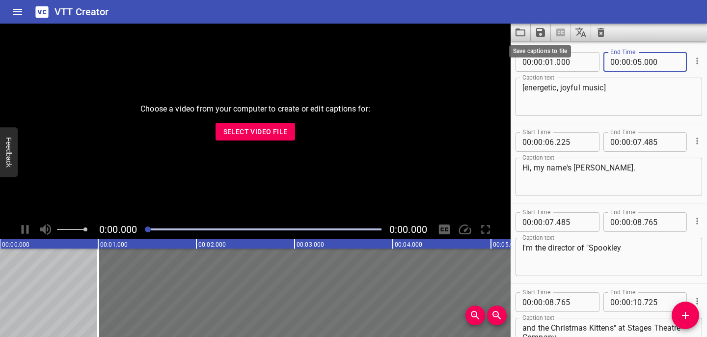
click at [544, 35] on icon "Save captions to file" at bounding box center [540, 32] width 9 height 9
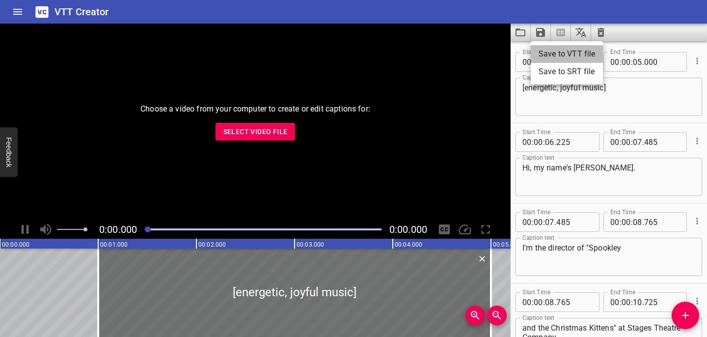
click at [554, 58] on li "Save to VTT file" at bounding box center [567, 54] width 72 height 18
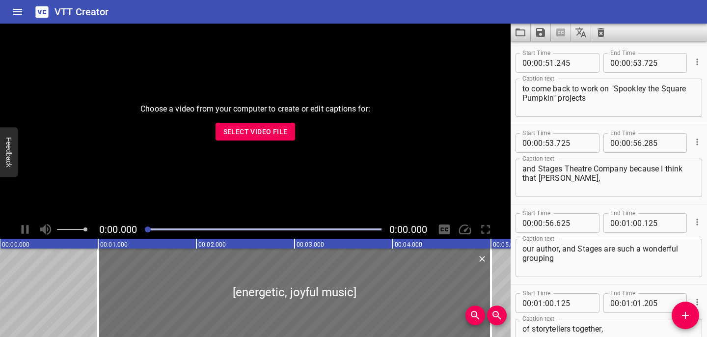
scroll to position [1597, 0]
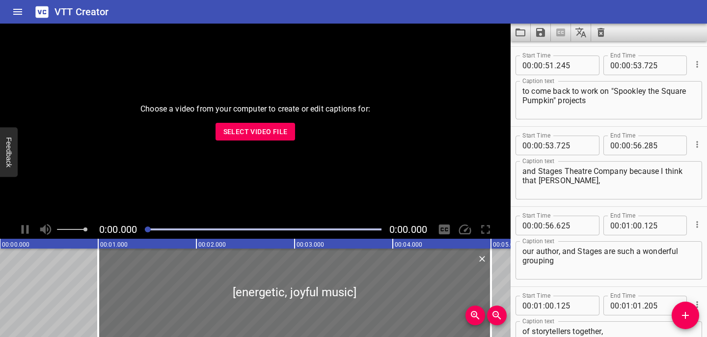
click at [535, 172] on textarea "and Stages Theatre Company because I think that Joe," at bounding box center [608, 180] width 173 height 28
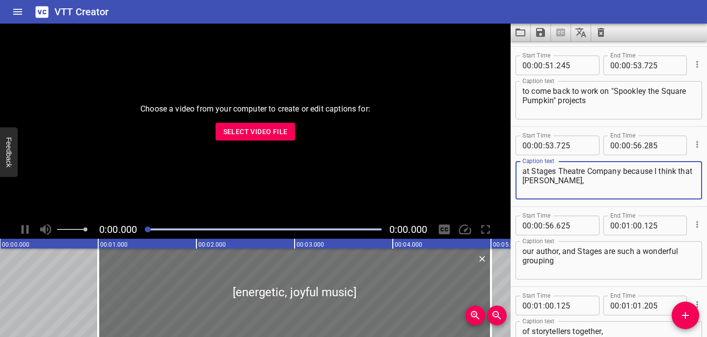
type textarea "at Stages Theatre Company because I think that [PERSON_NAME],"
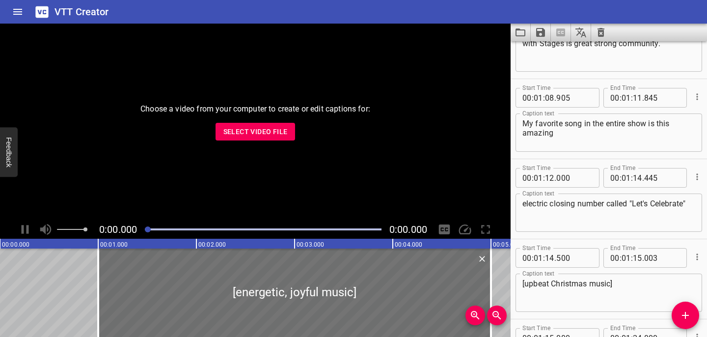
scroll to position [2205, 0]
click at [567, 135] on textarea "My favorite song in the entire show is this amazing" at bounding box center [608, 132] width 173 height 28
type textarea "My favorite song in the entire show is this amazing,"
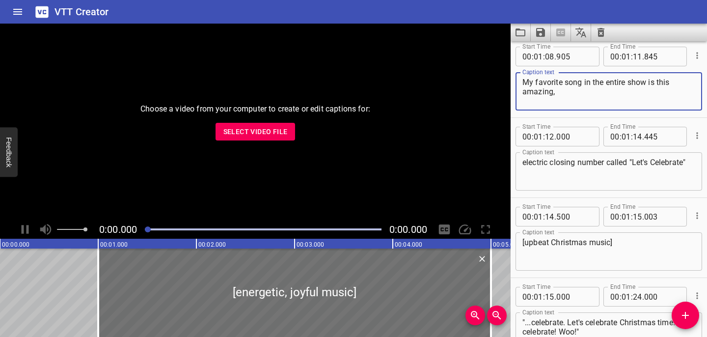
scroll to position [2250, 0]
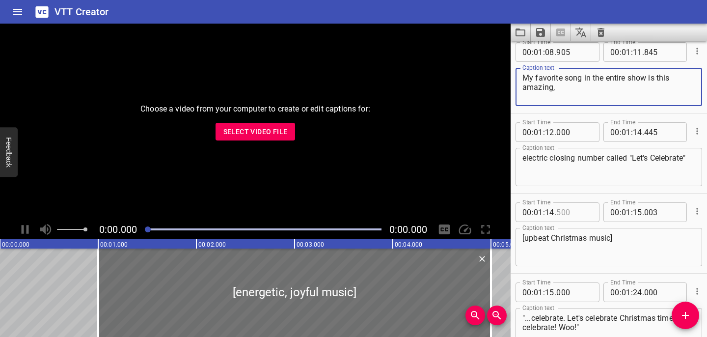
click at [571, 213] on input "number" at bounding box center [574, 212] width 36 height 20
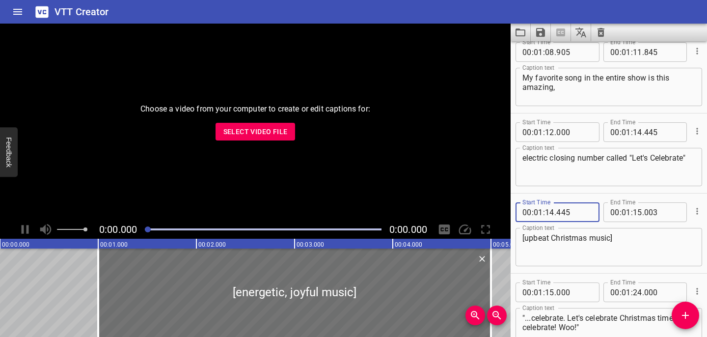
type input "445"
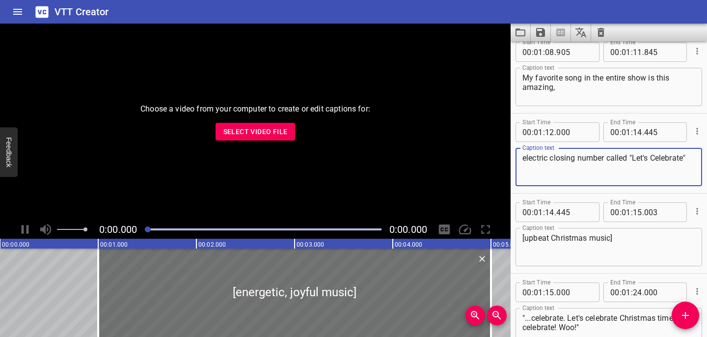
click at [616, 176] on textarea "electric closing number called "Let's Celebrate"" at bounding box center [608, 167] width 173 height 28
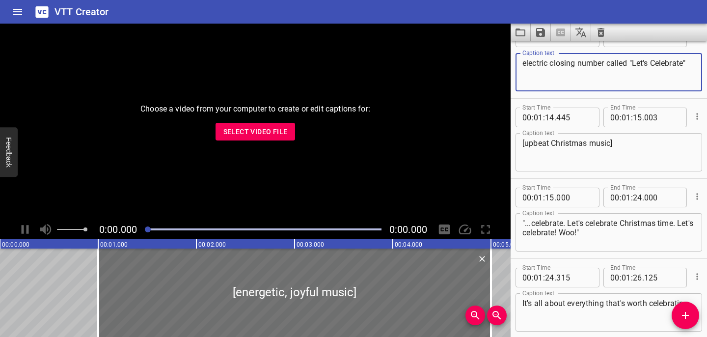
scroll to position [2346, 0]
click at [661, 222] on textarea ""...celebrate. Let's celebrate Christmas time. Let's celebrate! Woo!"" at bounding box center [608, 231] width 173 height 28
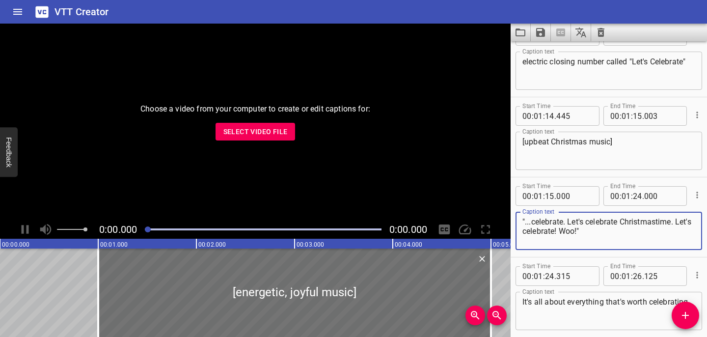
click at [642, 235] on textarea ""...celebrate. Let's celebrate Christmastime. Let's celebrate! Woo!"" at bounding box center [608, 231] width 173 height 28
type textarea ""...celebrate. Let's celebrate Christmastime. Let's celebrate! Woo!""
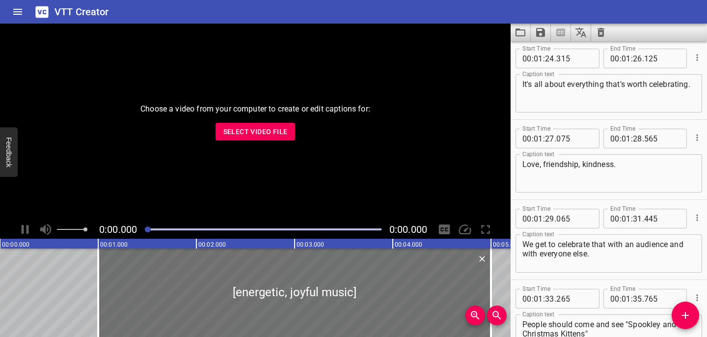
scroll to position [2619, 0]
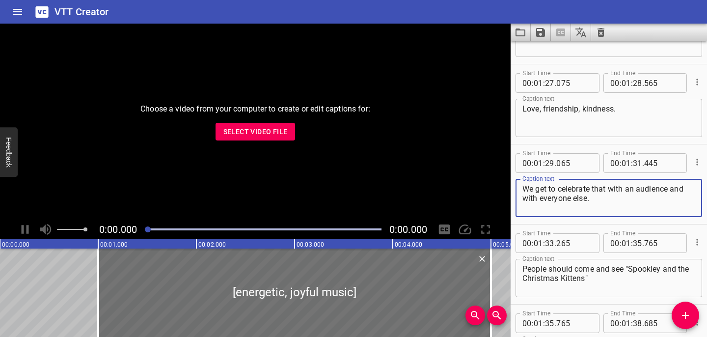
click at [538, 199] on textarea "We get to celebrate that with an audience and with everyone else." at bounding box center [608, 198] width 173 height 28
click at [611, 194] on textarea "We get to celebrate that with an audience and everyone else." at bounding box center [608, 198] width 173 height 28
type textarea "We get to celebrate that with an audience and everyone else."
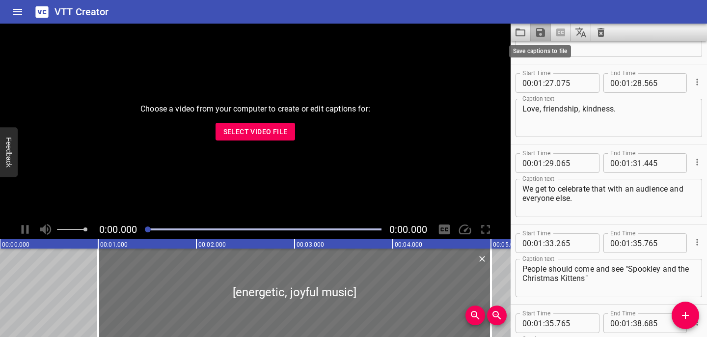
click at [544, 34] on icon "Save captions to file" at bounding box center [540, 32] width 9 height 9
click at [544, 55] on li "Save to VTT file" at bounding box center [567, 54] width 72 height 18
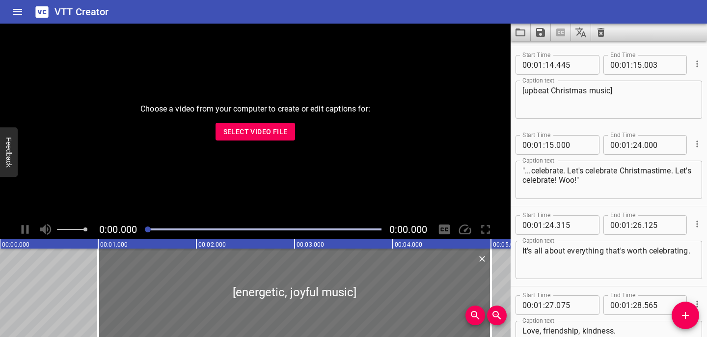
scroll to position [2397, 0]
click at [574, 144] on input "number" at bounding box center [574, 145] width 36 height 20
type input "005"
click at [602, 117] on div "[upbeat Christmas music] Caption text" at bounding box center [608, 100] width 187 height 38
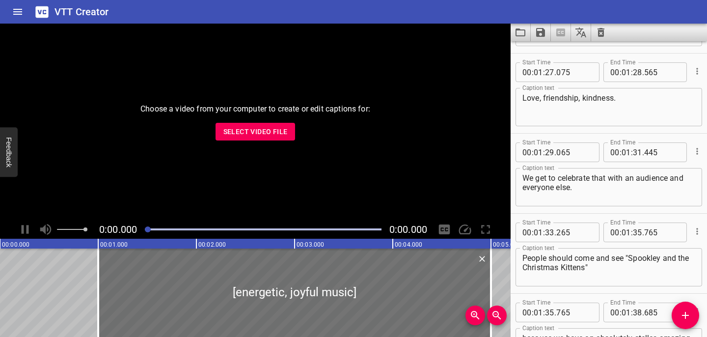
scroll to position [2629, 0]
click at [523, 188] on textarea "We get to celebrate that with an audience and everyone else." at bounding box center [608, 188] width 173 height 28
type textarea "We get to celebrate that with an audience and with everyone else."
click at [541, 32] on icon "Save captions to file" at bounding box center [540, 32] width 9 height 9
click at [544, 55] on li "Save to VTT file" at bounding box center [567, 54] width 72 height 18
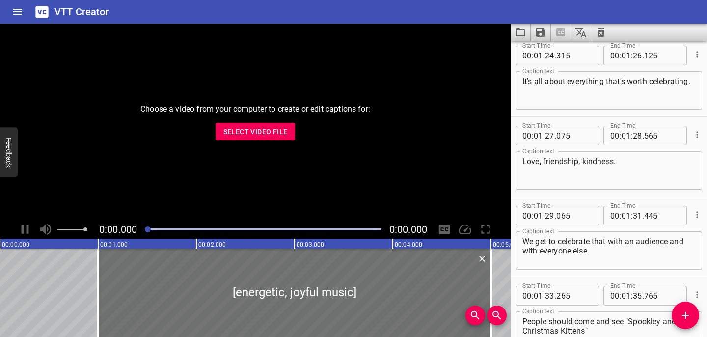
scroll to position [2559, 0]
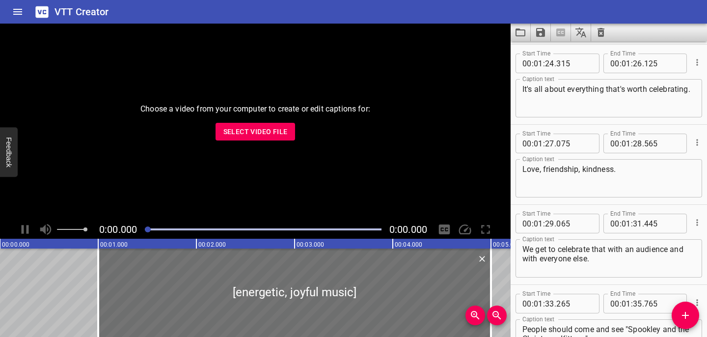
click at [692, 90] on textarea "It's all about everything that's worth celebrating." at bounding box center [608, 98] width 173 height 28
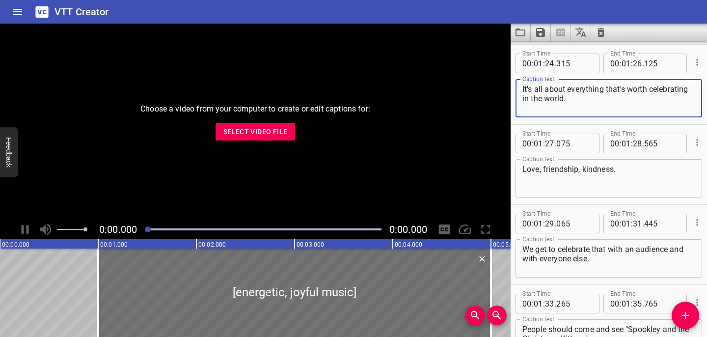
type textarea "It's all about everything that's worth celebrating in the world."
click at [539, 34] on icon "Save captions to file" at bounding box center [540, 33] width 12 height 12
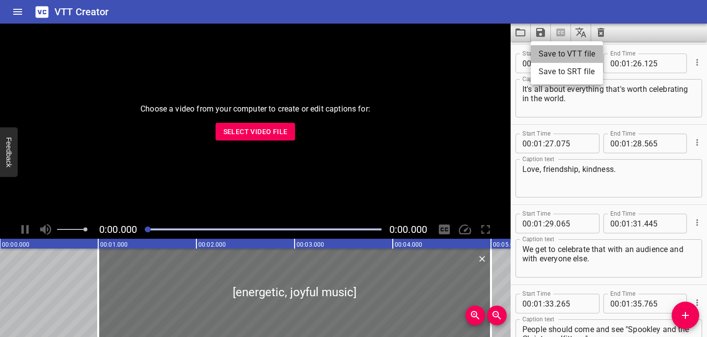
click at [542, 59] on li "Save to VTT file" at bounding box center [567, 54] width 72 height 18
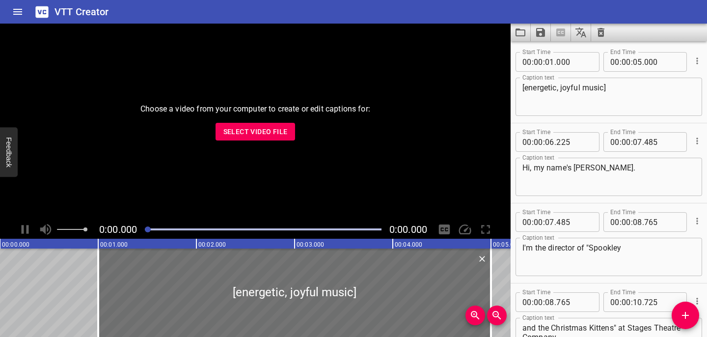
scroll to position [3271, 0]
